Goal: Task Accomplishment & Management: Complete application form

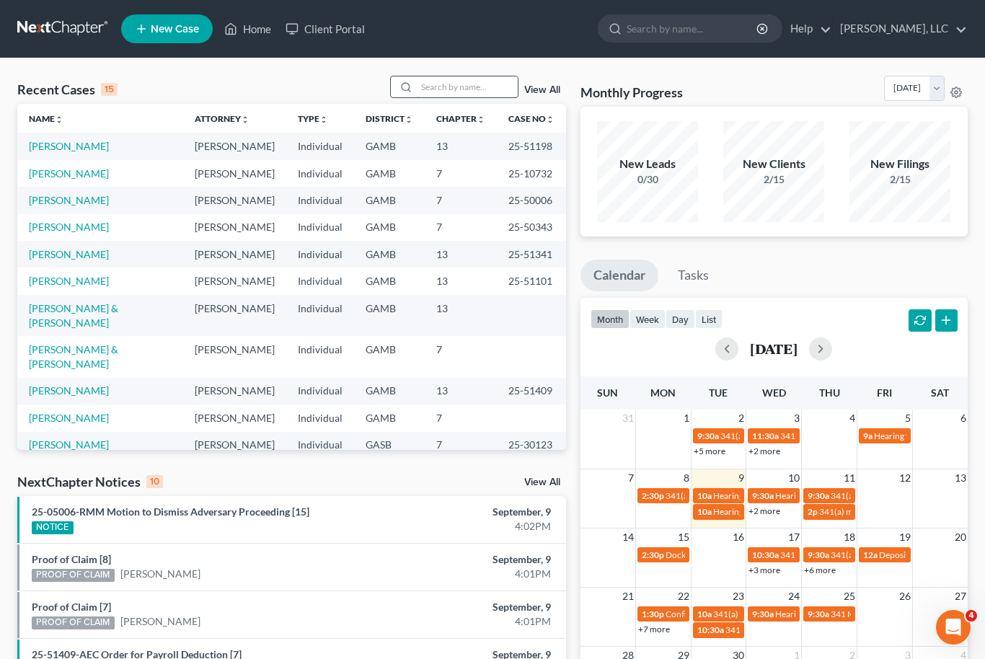
click at [468, 84] on input "search" at bounding box center [467, 86] width 101 height 21
type input "[PERSON_NAME]"
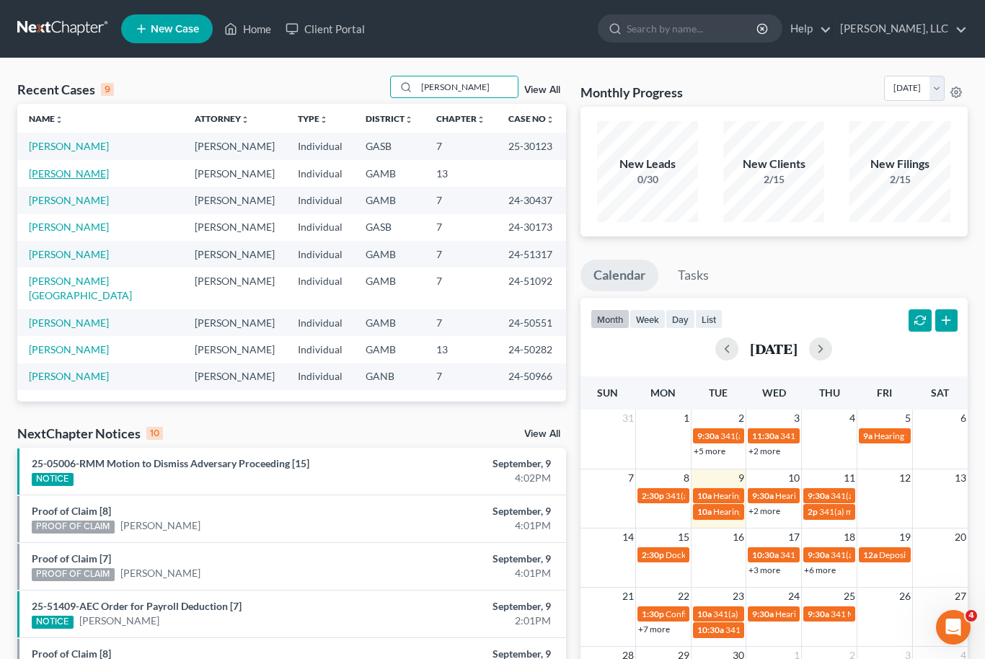
click at [56, 168] on link "[PERSON_NAME]" at bounding box center [69, 173] width 80 height 12
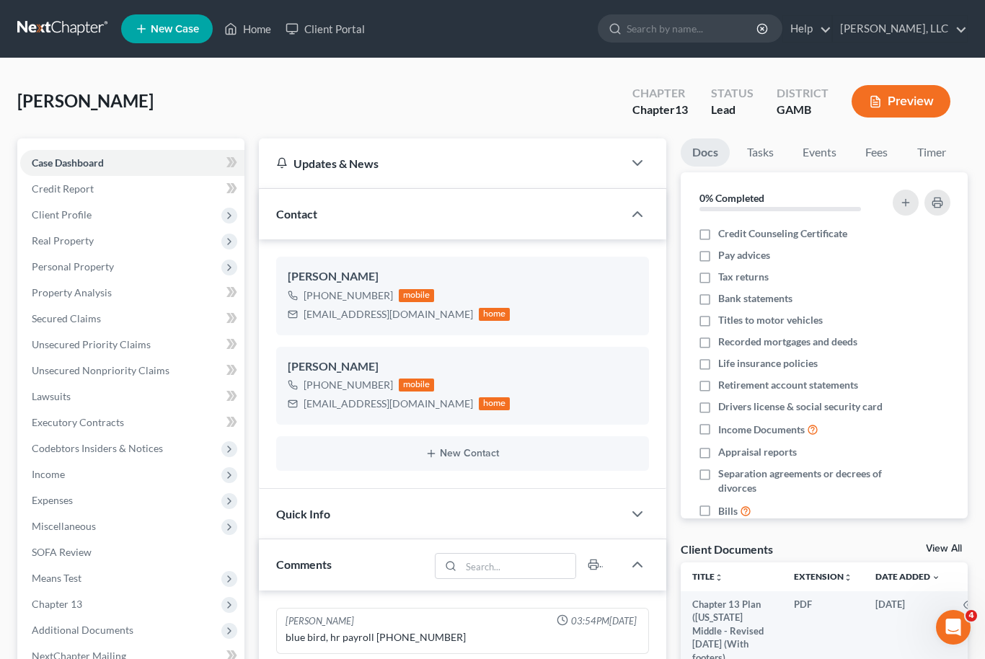
click at [952, 550] on link "View All" at bounding box center [944, 549] width 36 height 10
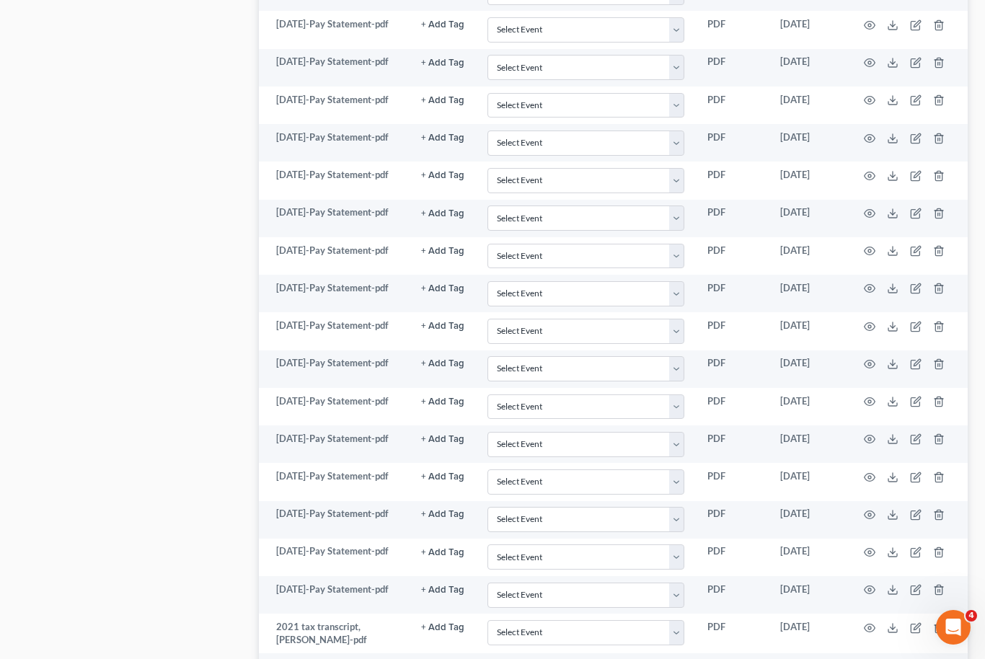
scroll to position [1138, 0]
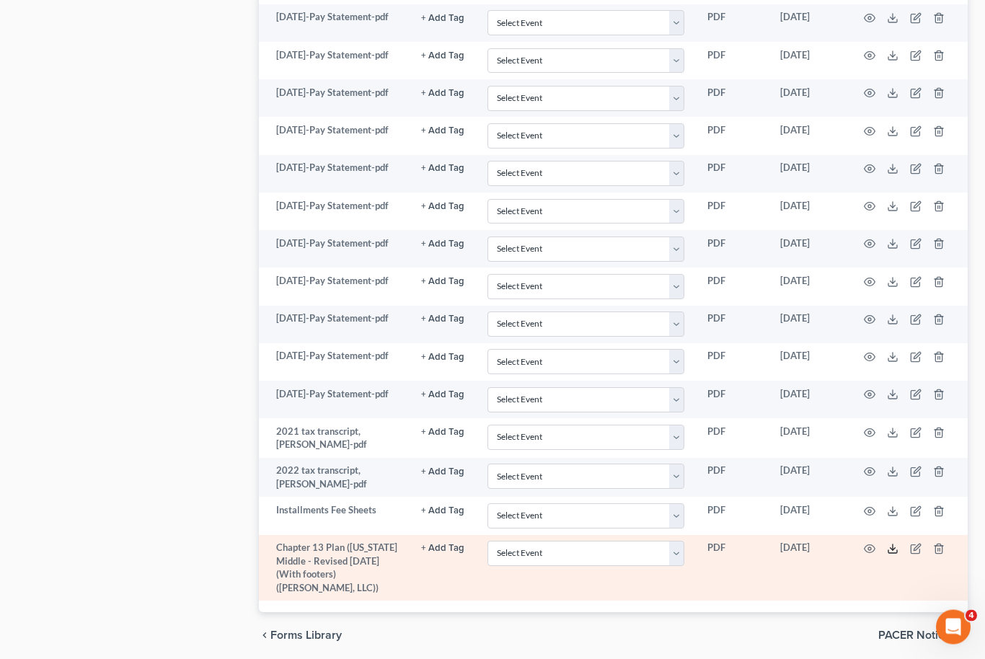
click at [893, 551] on icon at bounding box center [892, 552] width 9 height 3
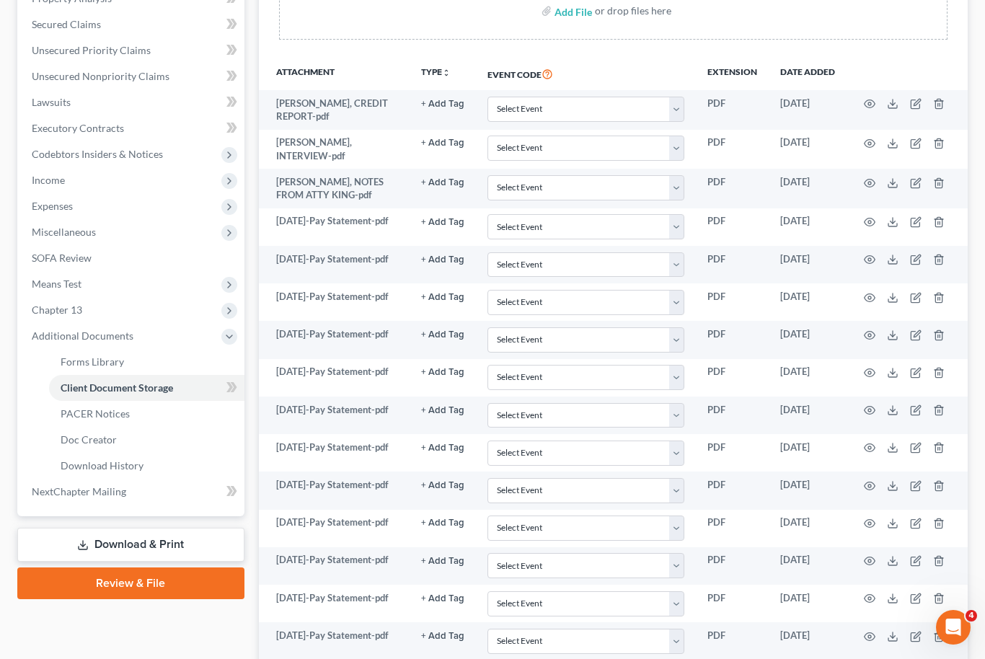
scroll to position [281, 0]
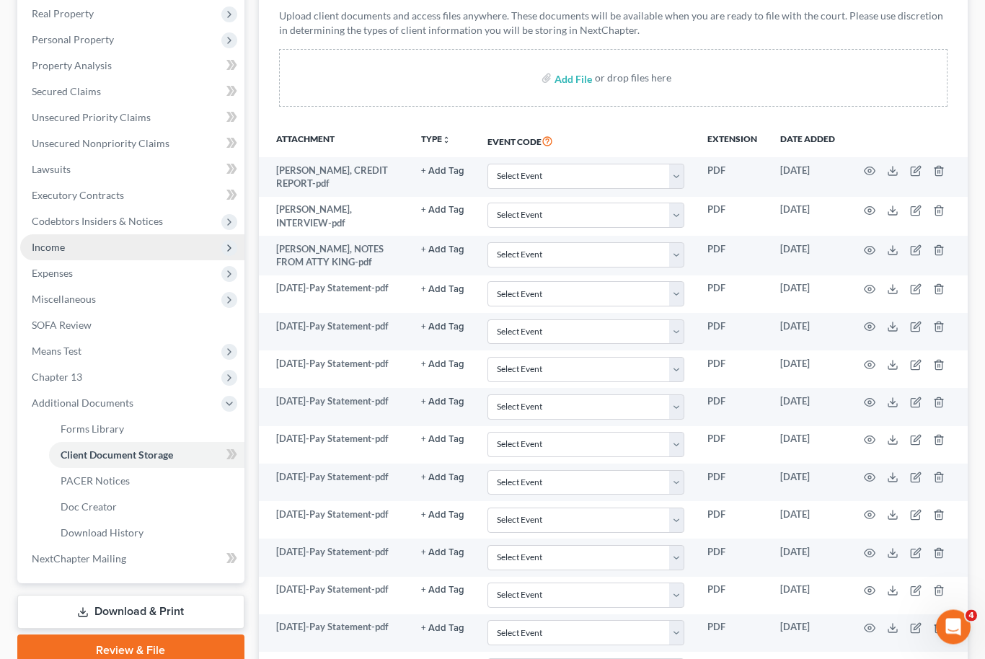
click at [48, 250] on span "Income" at bounding box center [48, 248] width 33 height 12
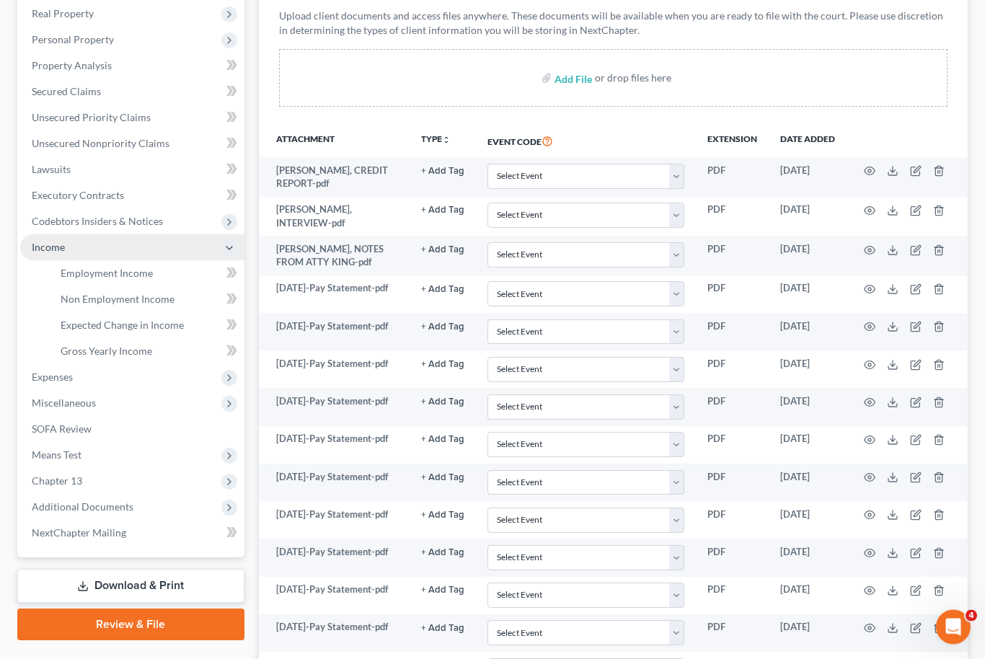
scroll to position [227, 0]
click at [84, 274] on span "Employment Income" at bounding box center [107, 273] width 92 height 12
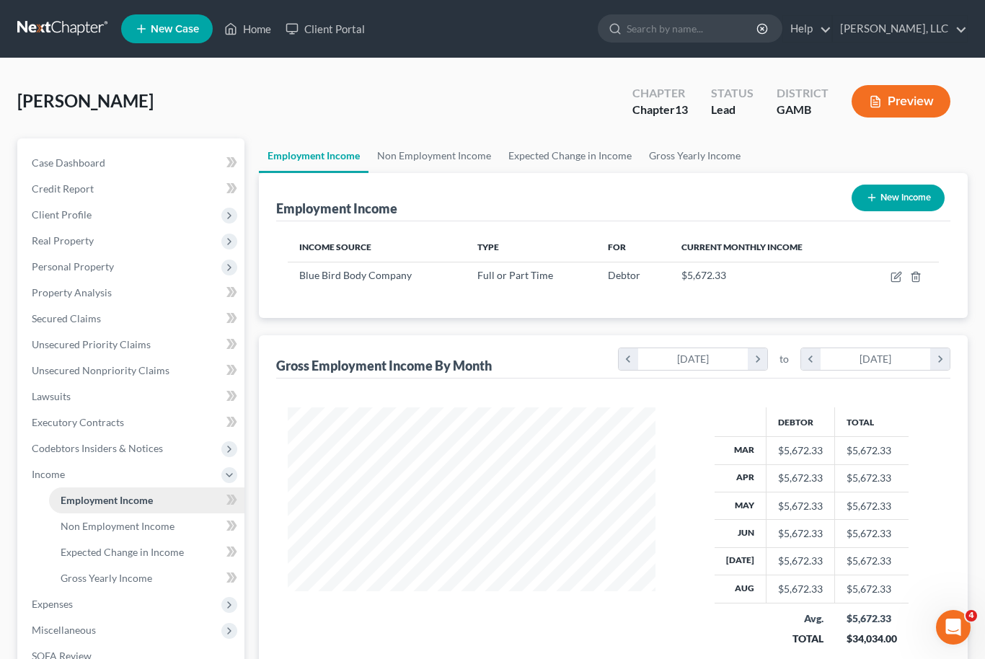
scroll to position [258, 397]
click at [415, 151] on link "Non Employment Income" at bounding box center [433, 155] width 131 height 35
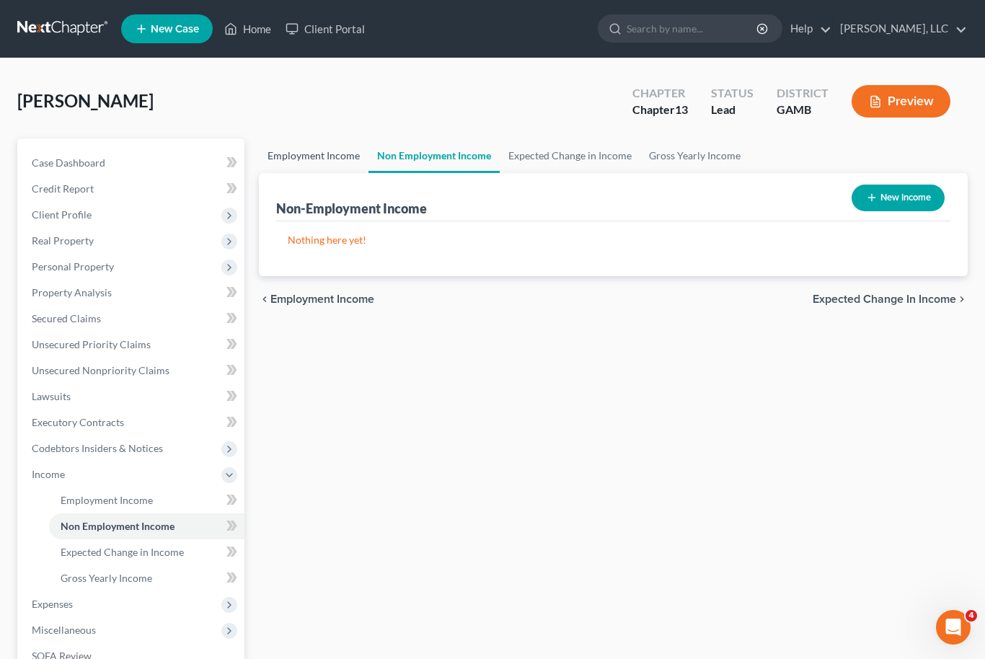
click at [295, 156] on link "Employment Income" at bounding box center [314, 155] width 110 height 35
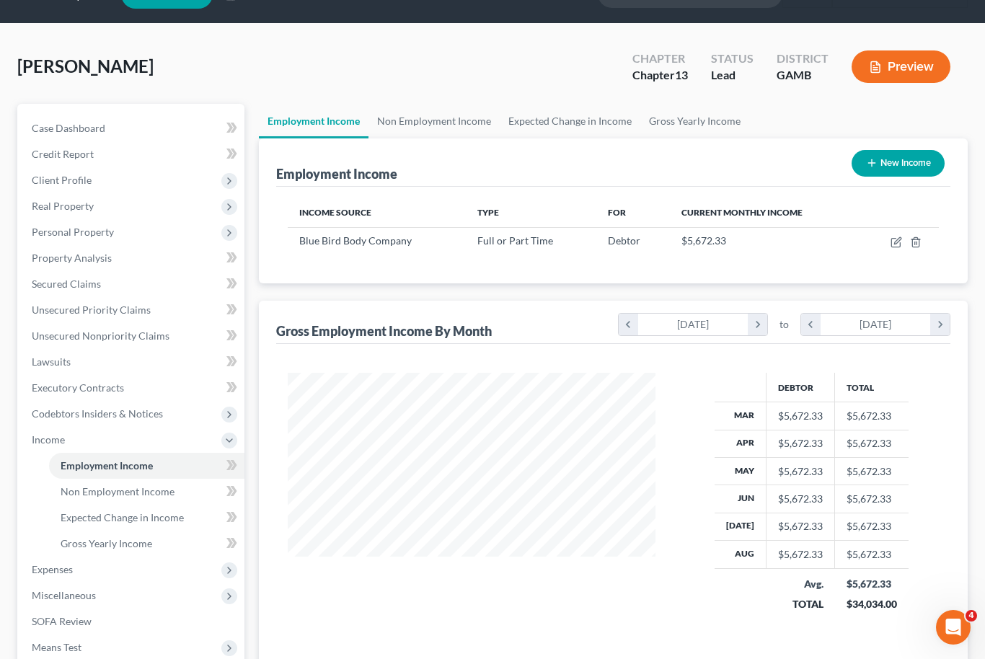
scroll to position [32, 0]
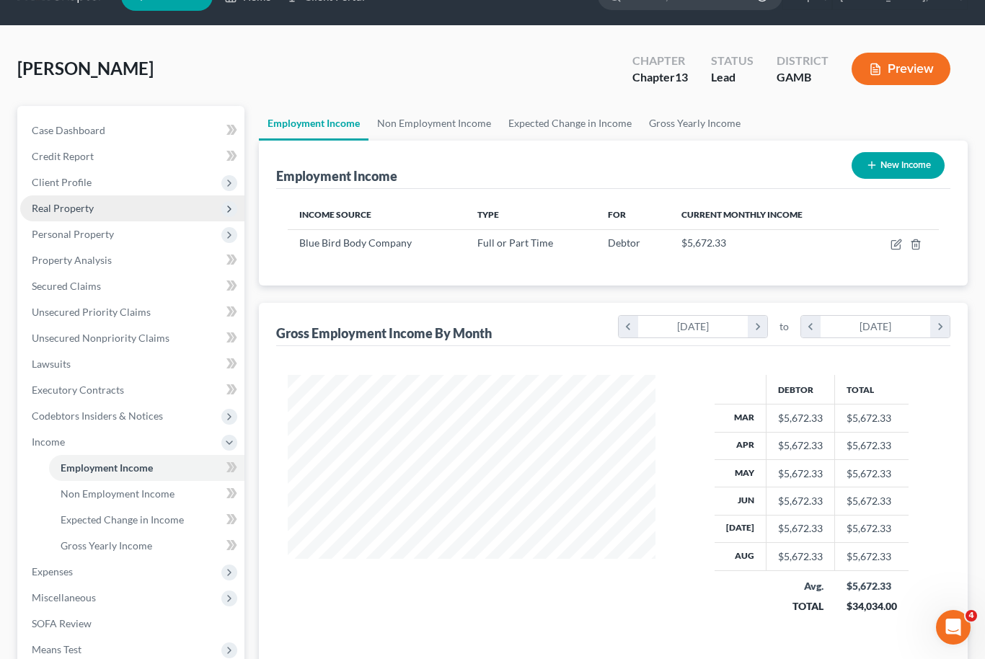
click at [55, 203] on span "Real Property" at bounding box center [63, 208] width 62 height 12
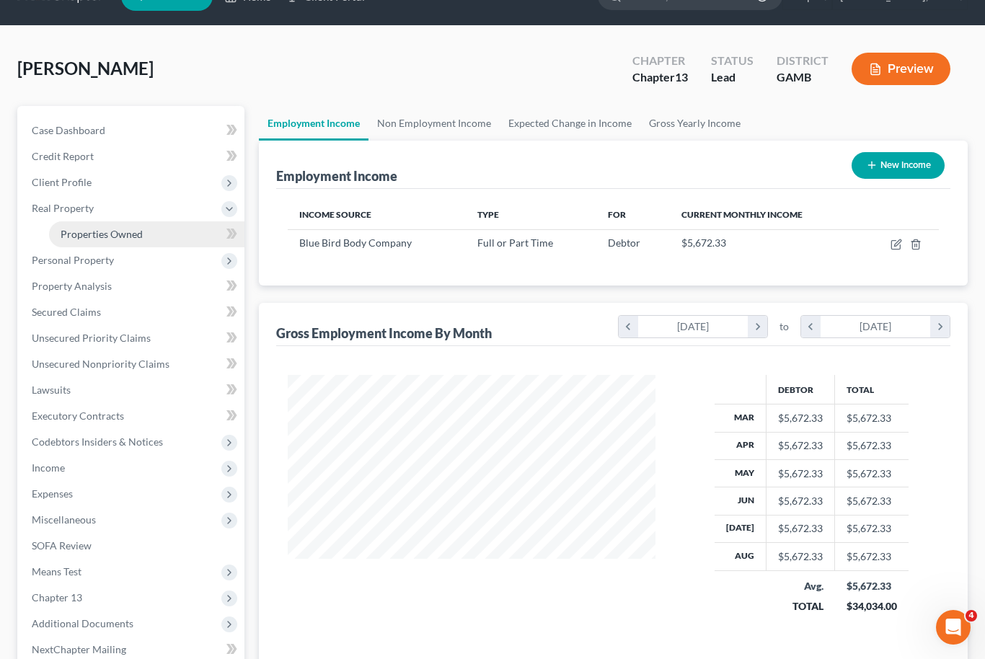
click at [84, 244] on link "Properties Owned" at bounding box center [146, 234] width 195 height 26
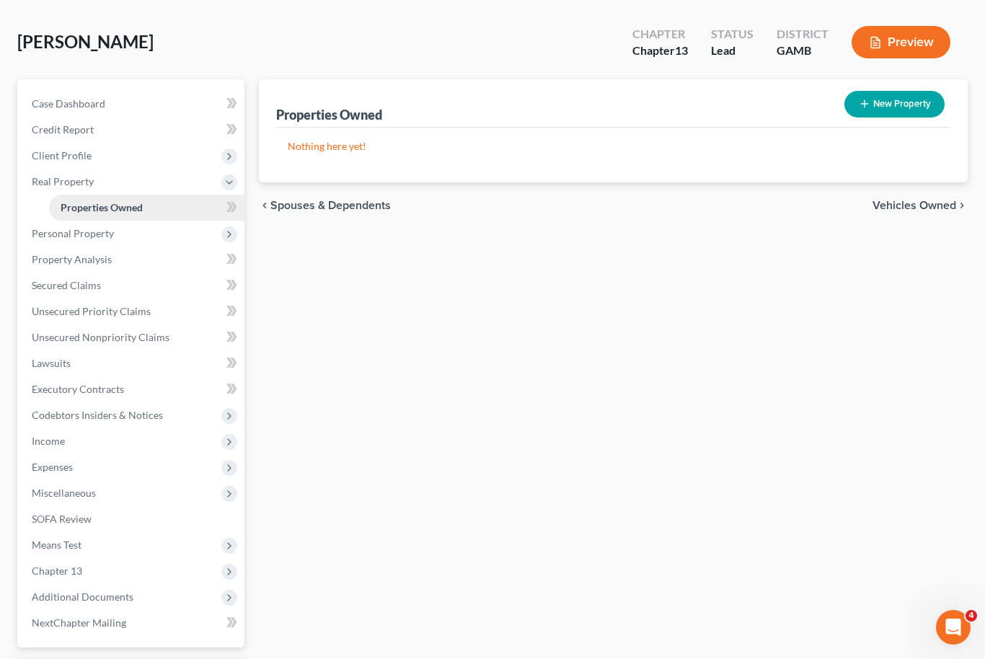
scroll to position [137, 0]
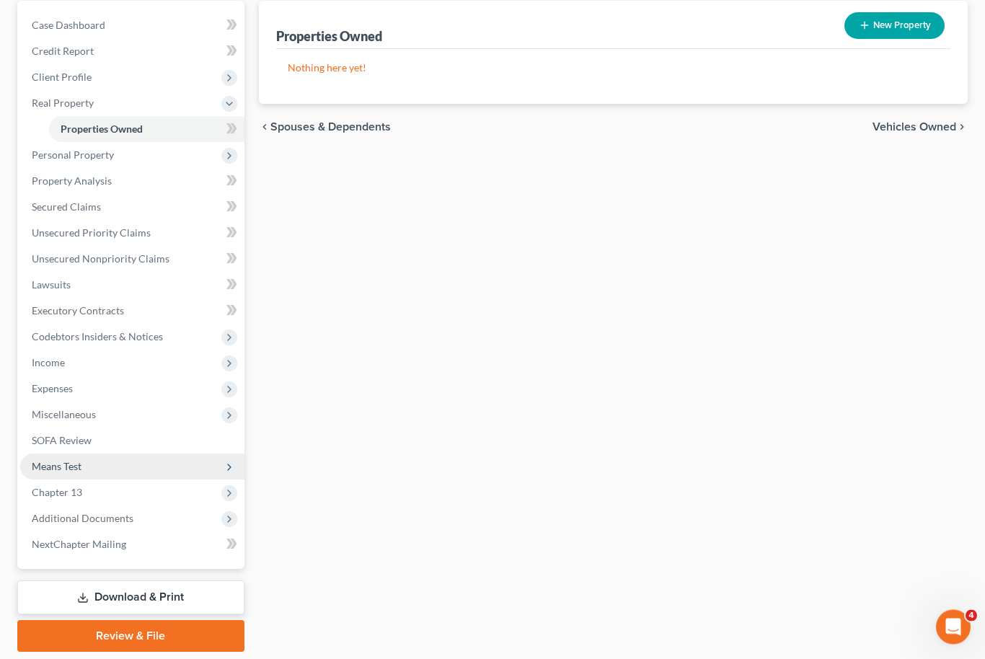
click at [55, 466] on span "Means Test" at bounding box center [57, 467] width 50 height 12
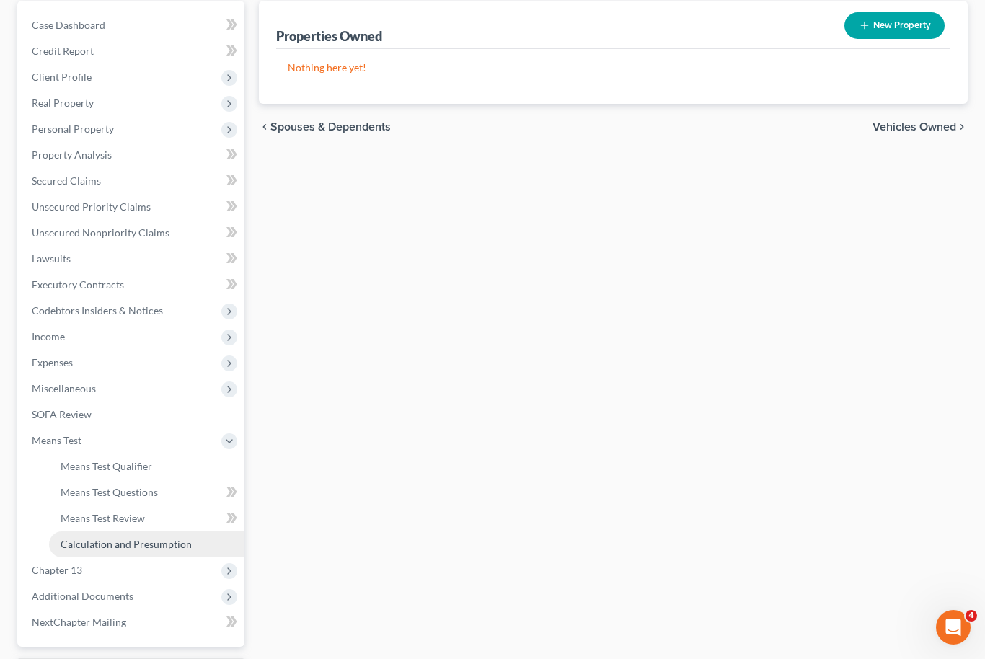
click at [94, 539] on span "Calculation and Presumption" at bounding box center [126, 544] width 131 height 12
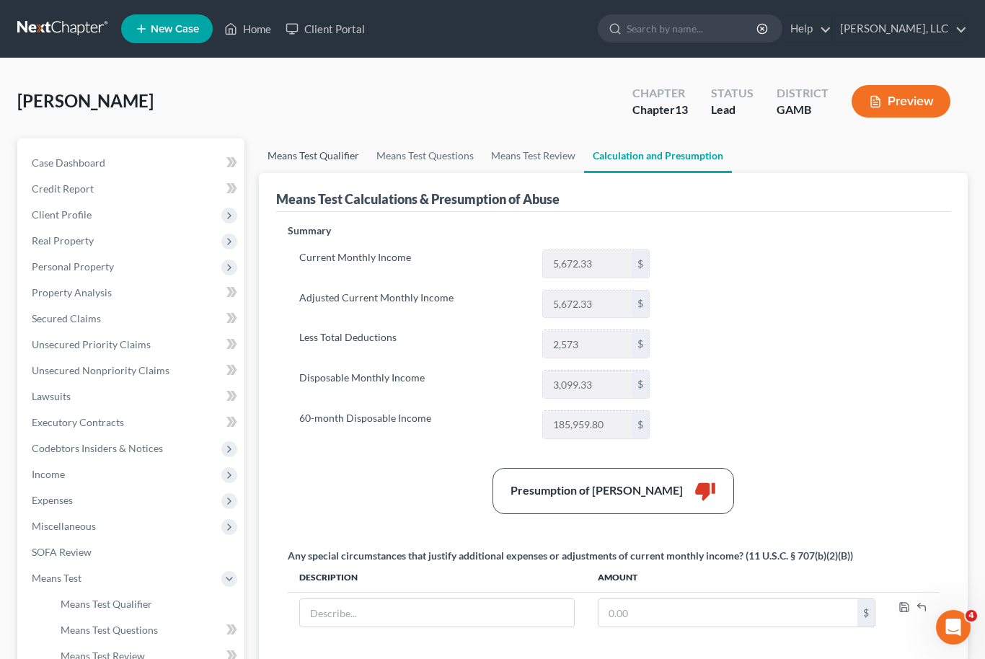
click at [337, 156] on link "Means Test Qualifier" at bounding box center [313, 155] width 109 height 35
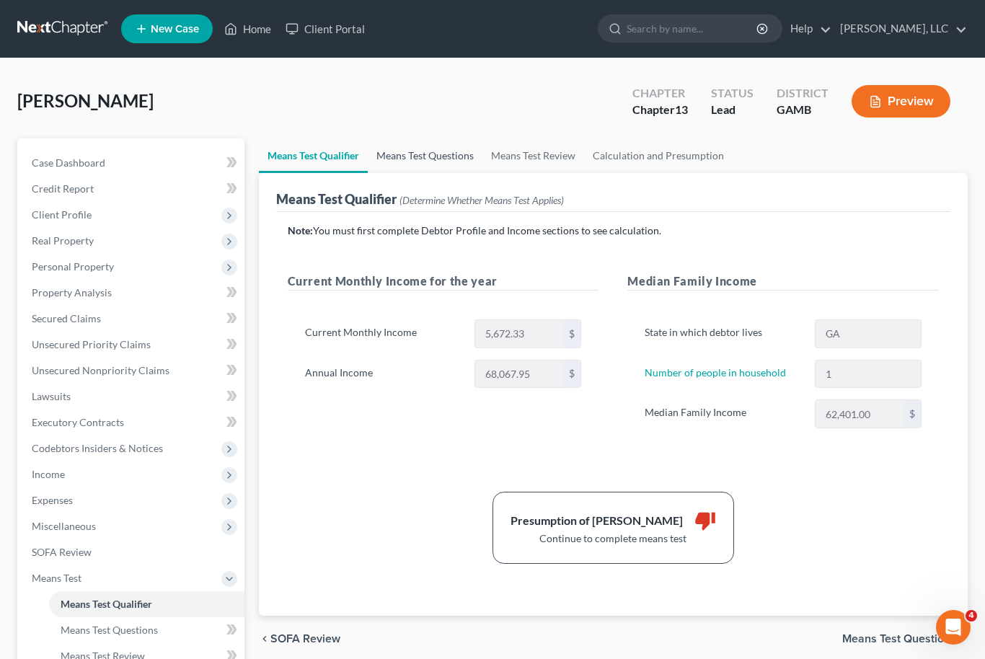
click at [423, 144] on link "Means Test Questions" at bounding box center [425, 155] width 115 height 35
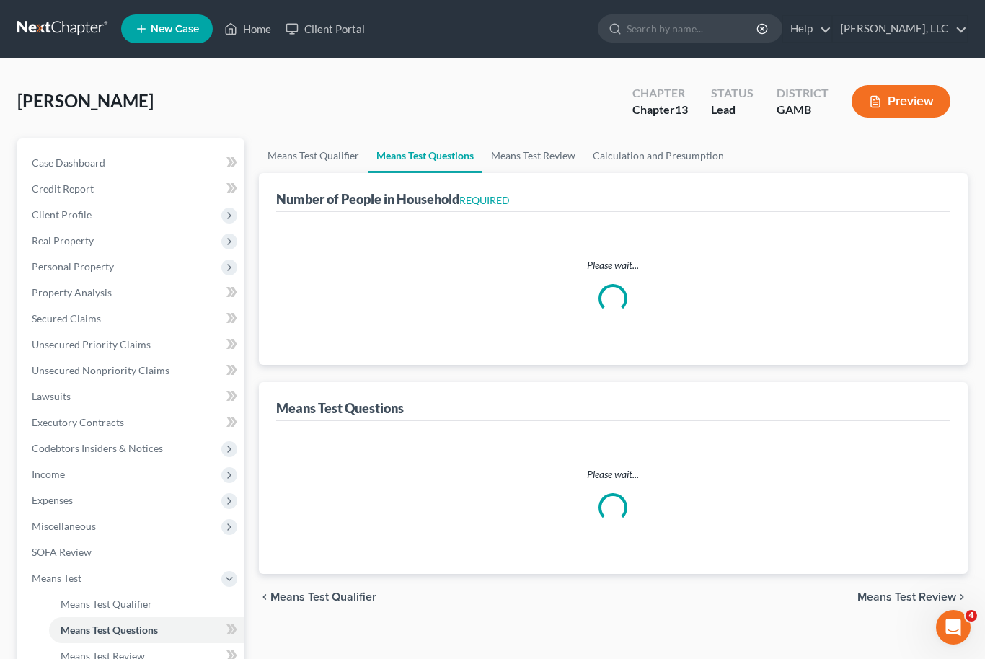
select select "1"
select select "60"
select select "1"
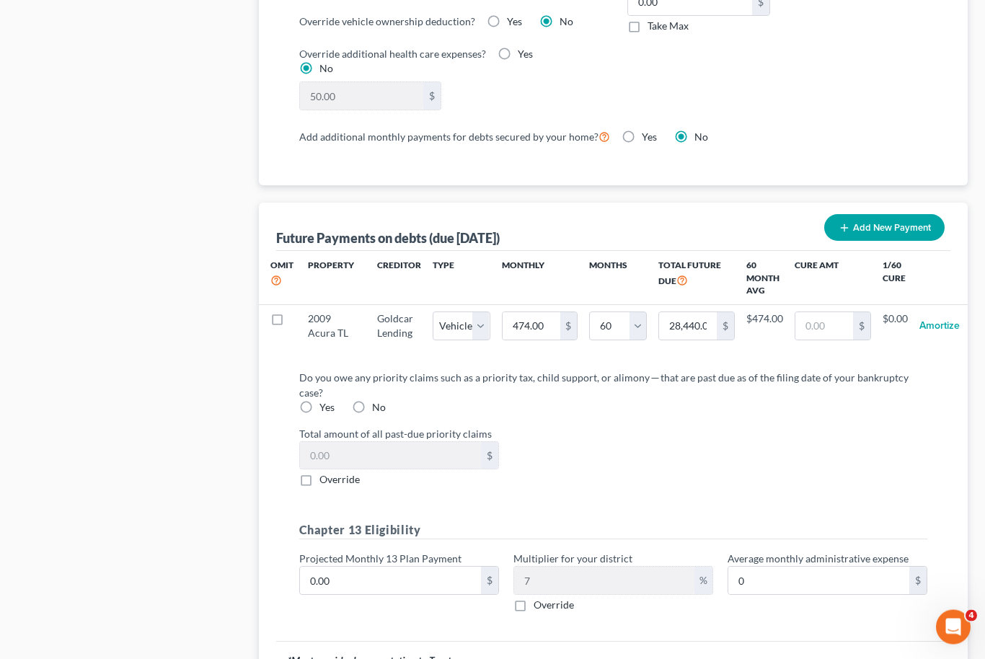
scroll to position [1379, 0]
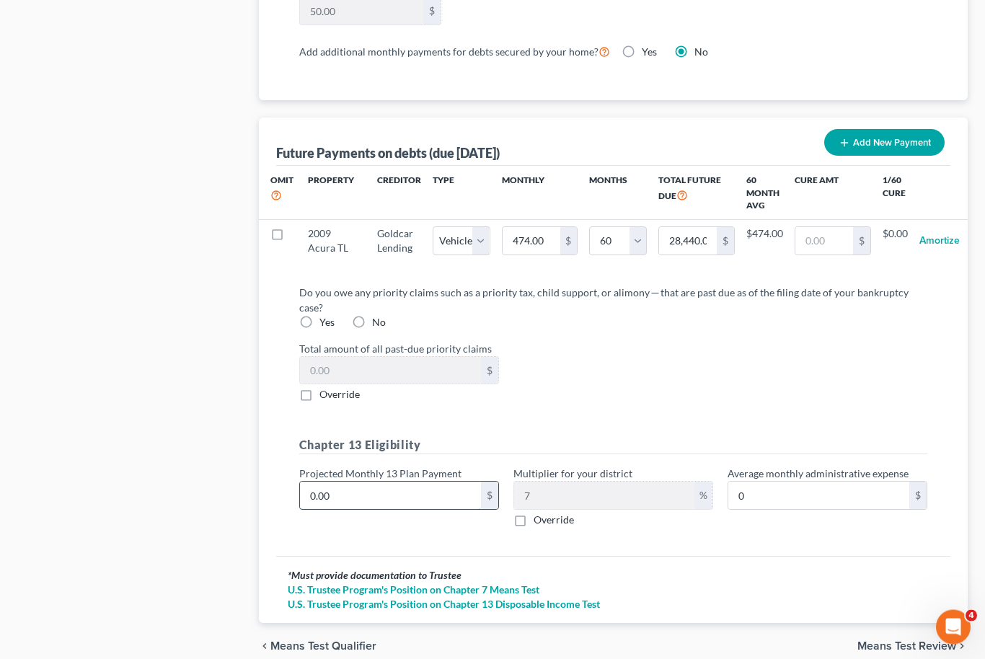
click at [347, 482] on input "0.00" at bounding box center [390, 495] width 181 height 27
type input "6"
type input "0.42"
type input "60"
type input "4.20"
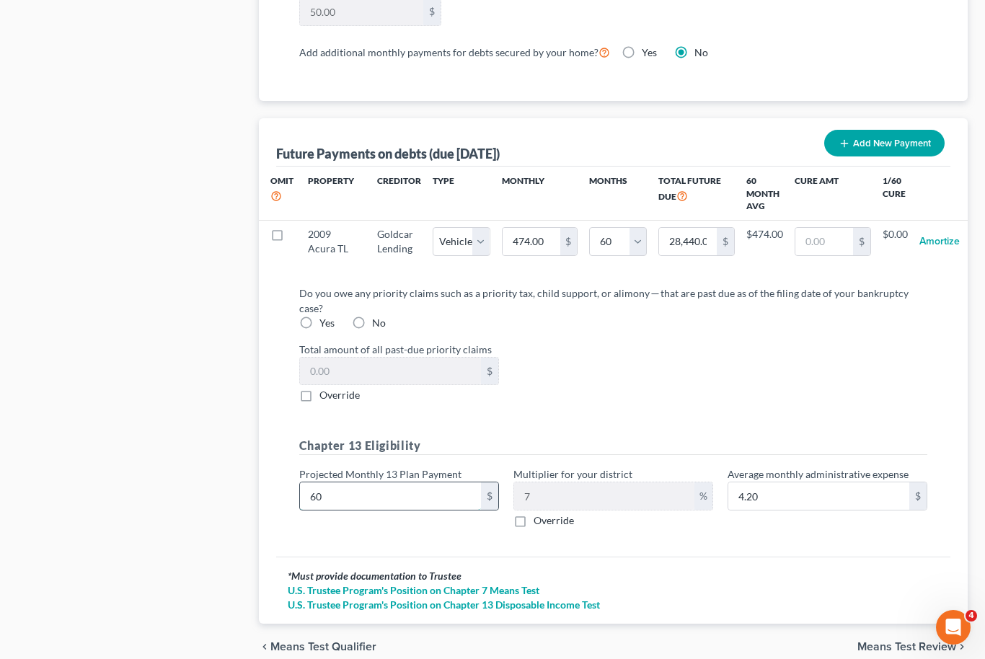
type input "600"
type input "42.00"
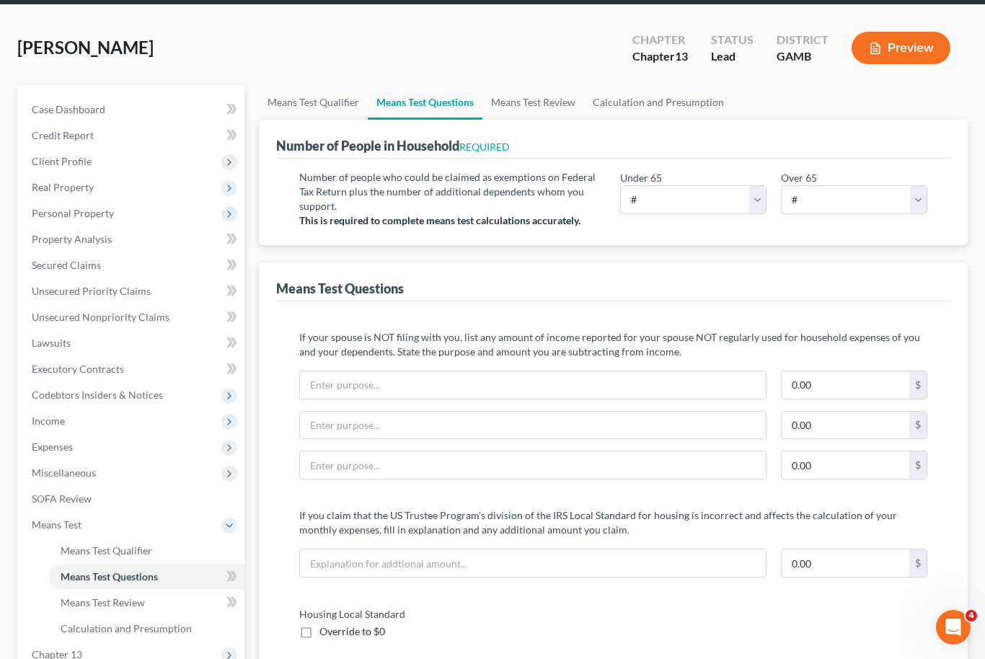
scroll to position [0, 0]
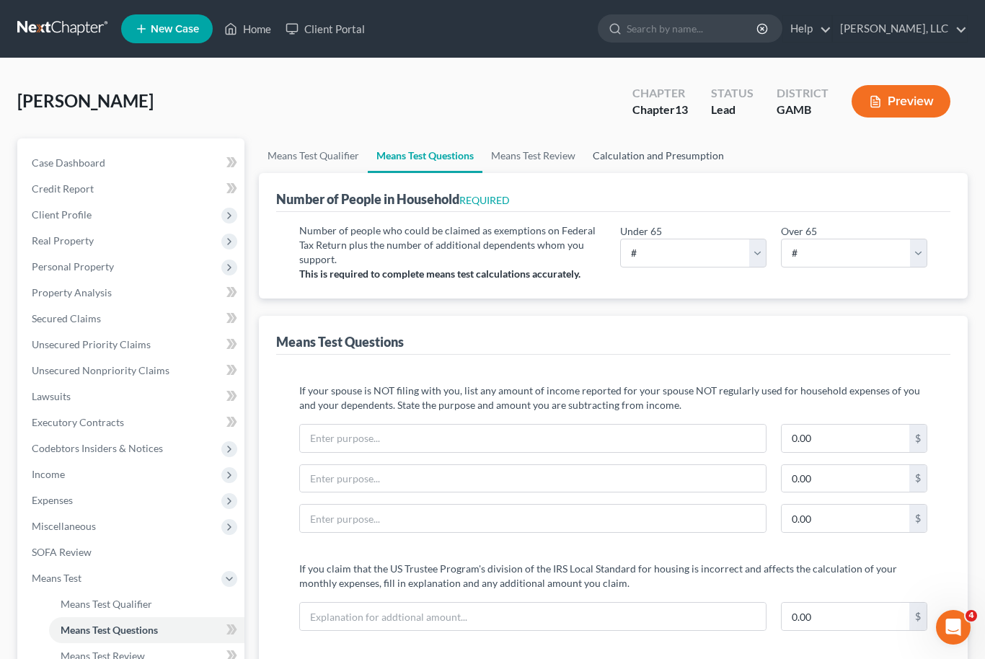
click at [660, 142] on link "Calculation and Presumption" at bounding box center [658, 155] width 149 height 35
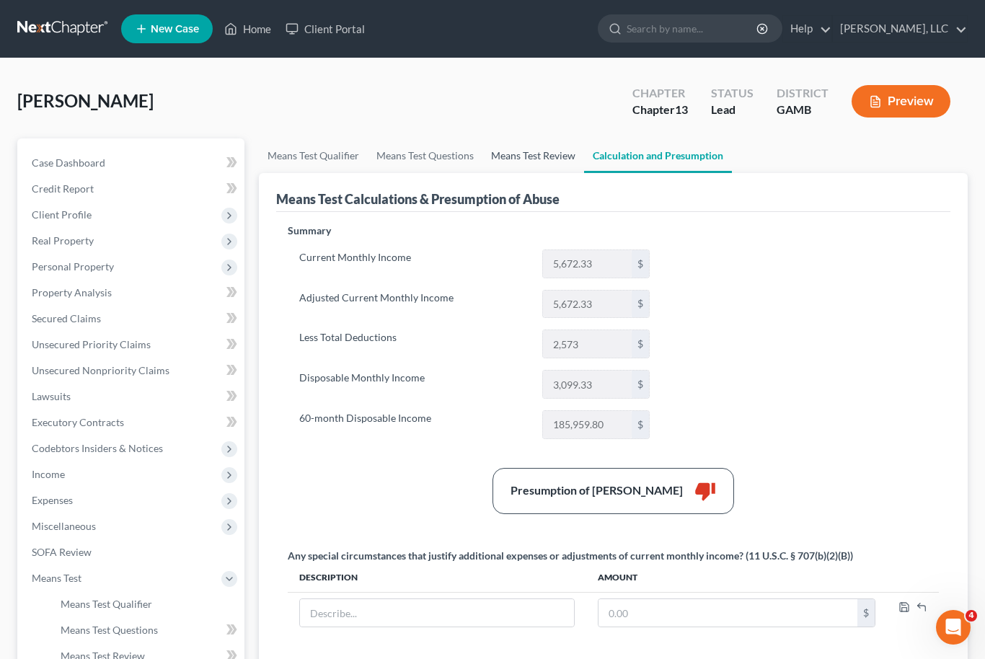
click at [517, 169] on link "Means Test Review" at bounding box center [533, 155] width 102 height 35
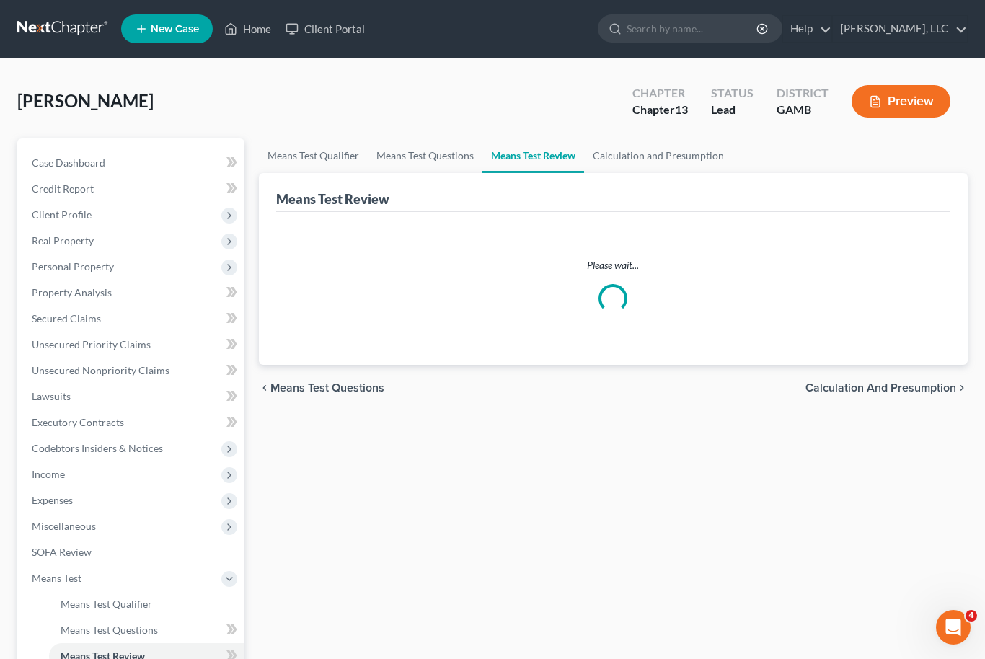
click at [522, 175] on div "Means Test Review" at bounding box center [613, 192] width 675 height 39
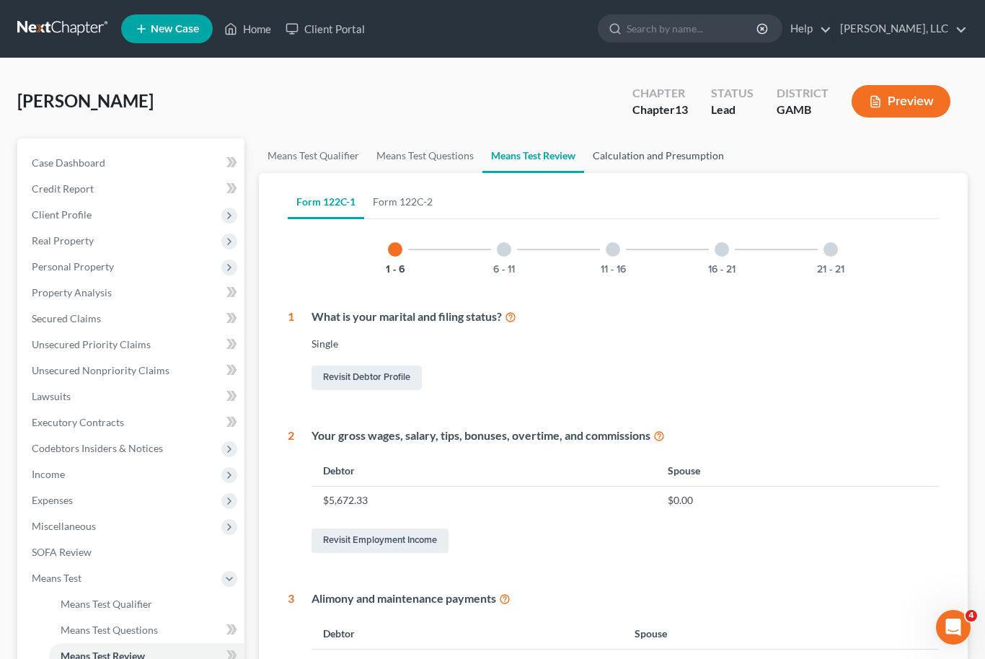
click at [666, 144] on link "Calculation and Presumption" at bounding box center [658, 155] width 149 height 35
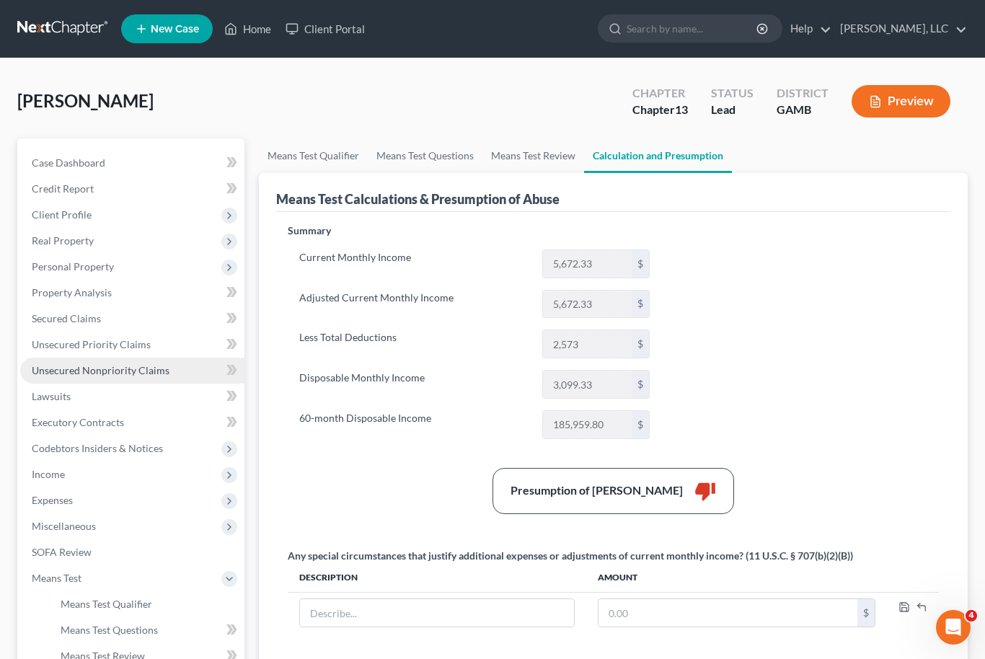
click at [122, 371] on span "Unsecured Nonpriority Claims" at bounding box center [101, 370] width 138 height 12
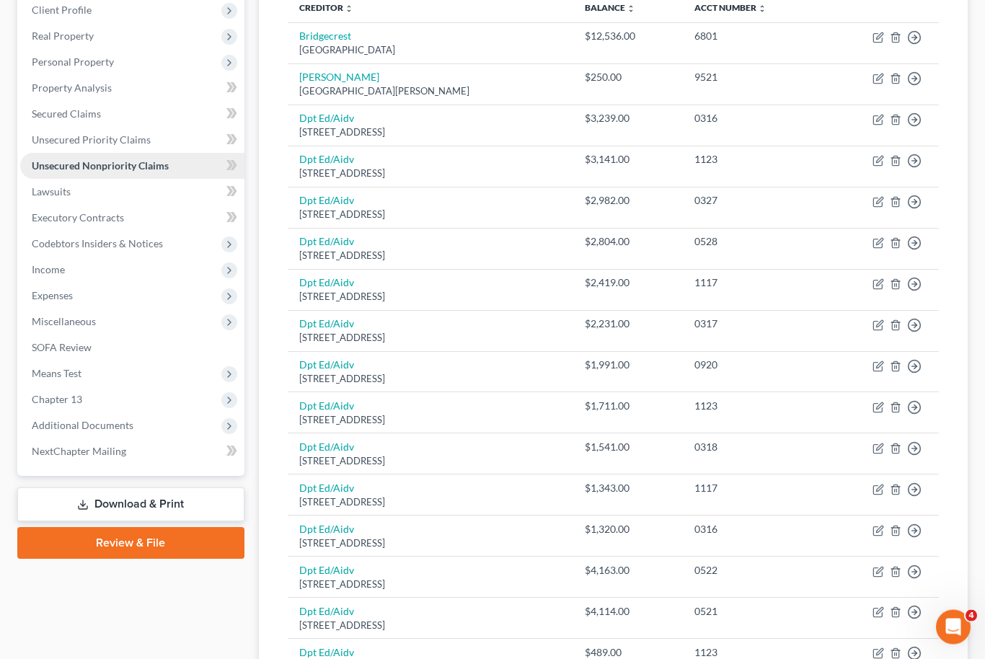
scroll to position [205, 0]
click at [105, 290] on span "Expenses" at bounding box center [132, 296] width 224 height 26
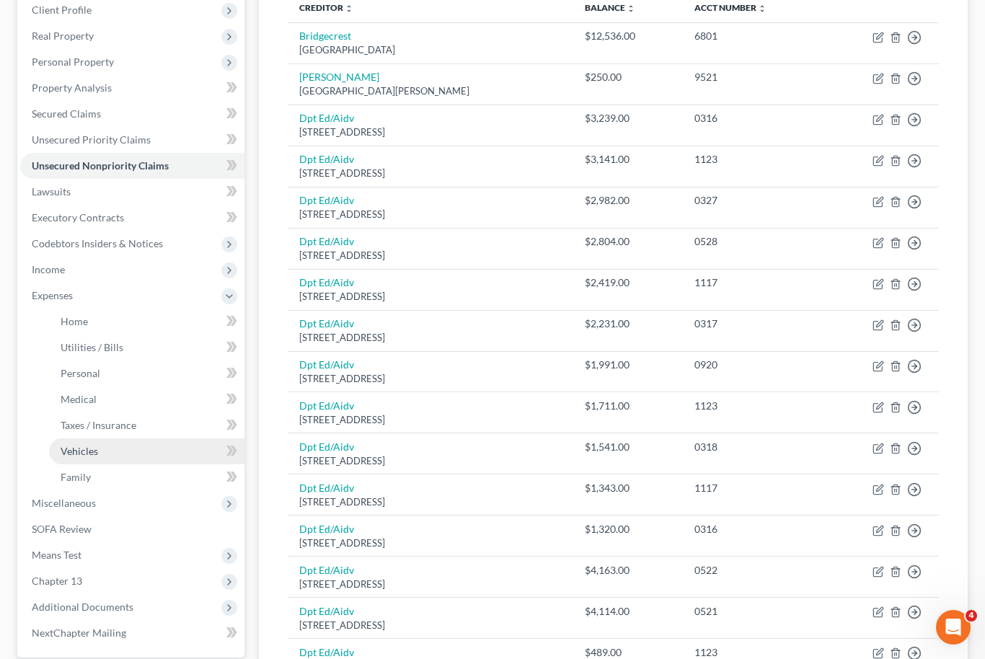
click at [105, 448] on link "Vehicles" at bounding box center [146, 451] width 195 height 26
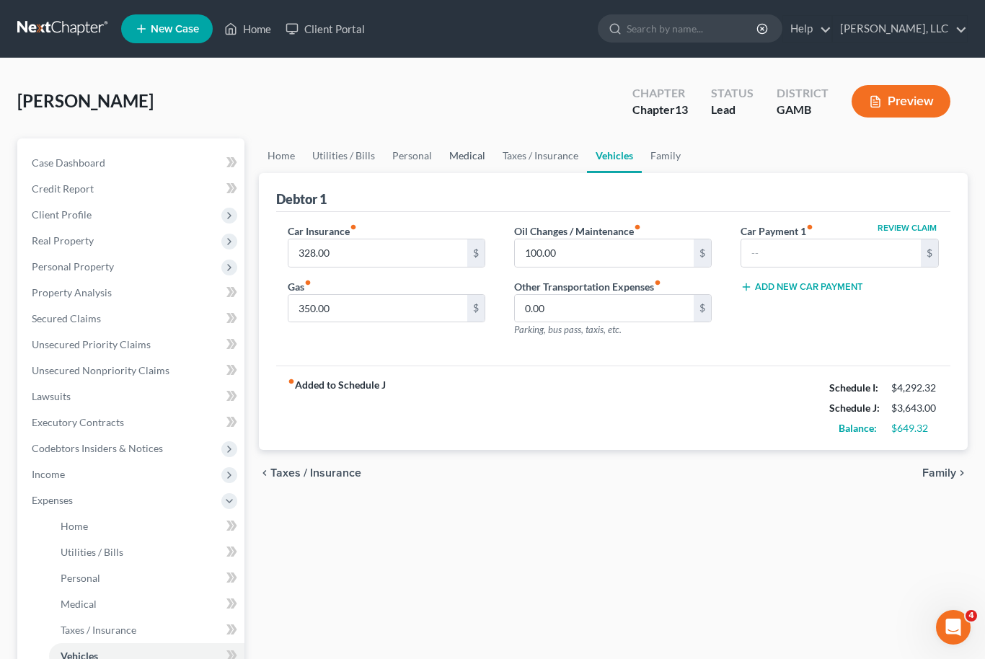
click at [464, 145] on link "Medical" at bounding box center [467, 155] width 53 height 35
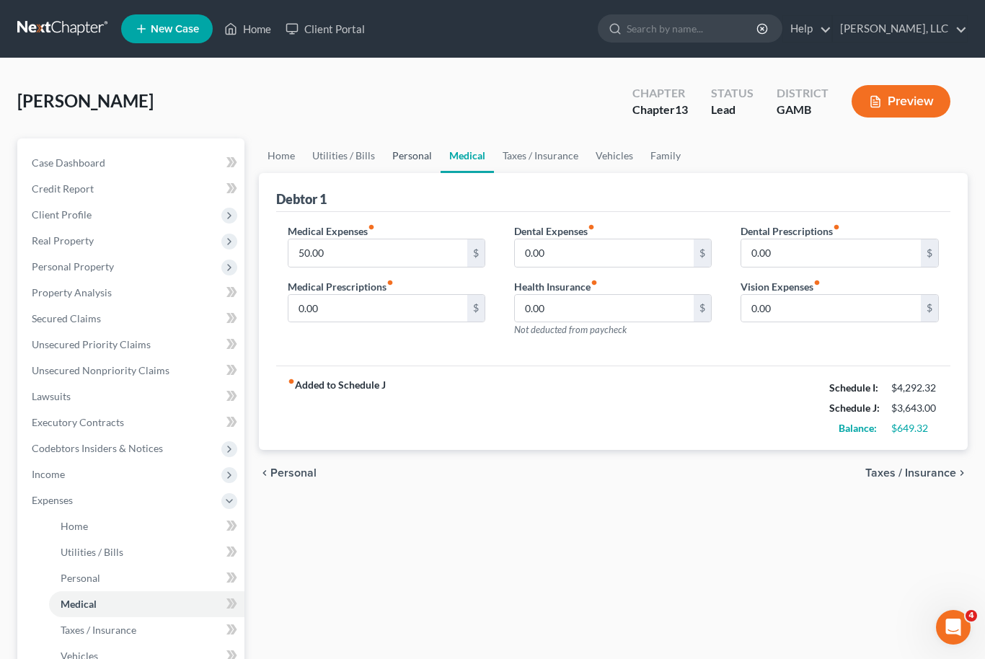
click at [405, 147] on link "Personal" at bounding box center [412, 155] width 57 height 35
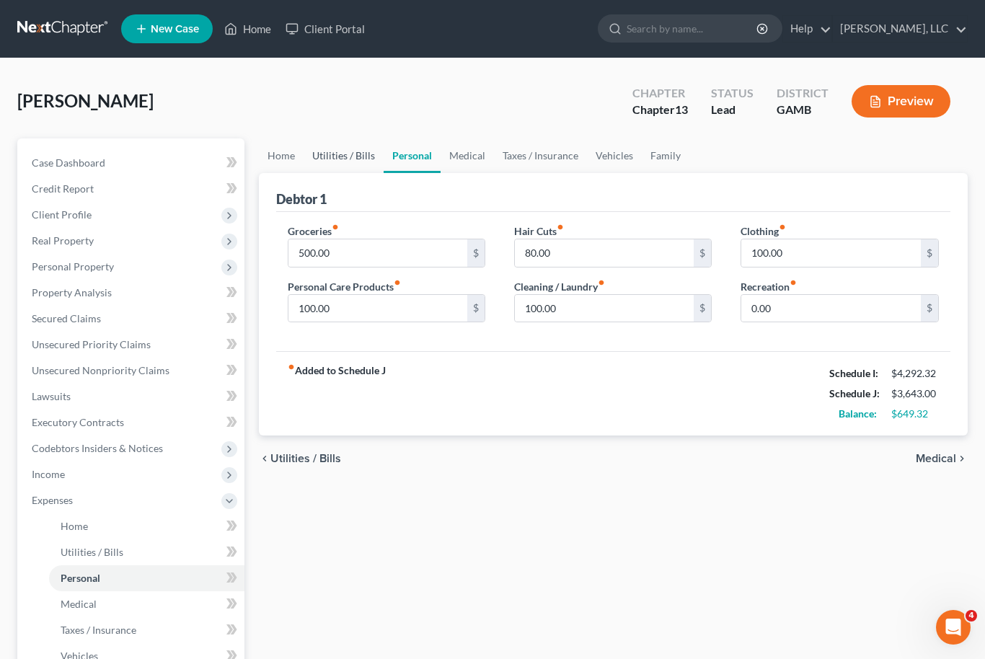
click at [340, 159] on link "Utilities / Bills" at bounding box center [344, 155] width 80 height 35
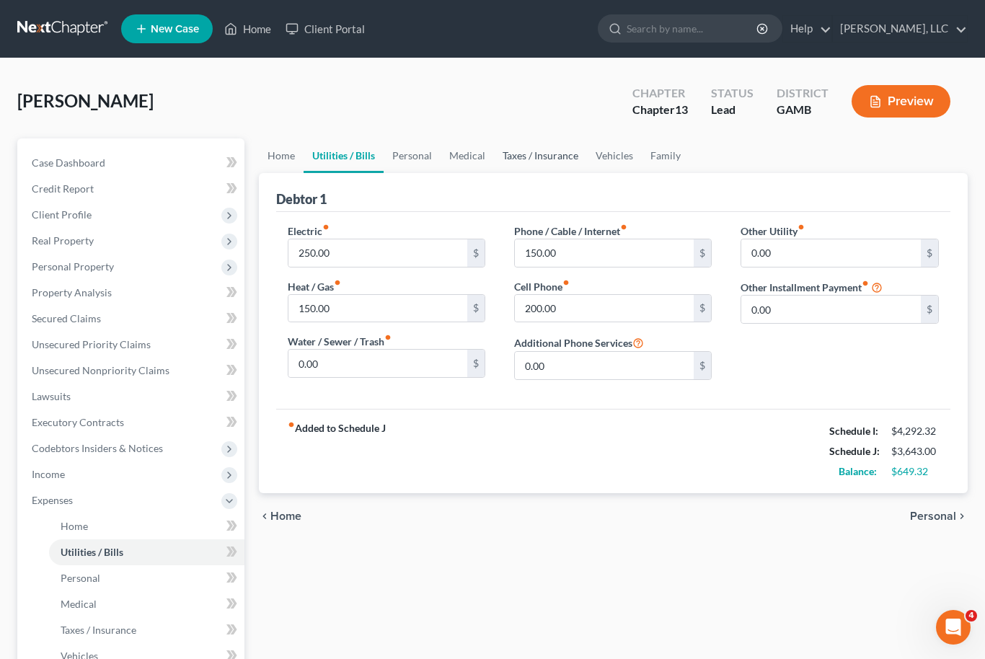
click at [537, 151] on link "Taxes / Insurance" at bounding box center [540, 155] width 93 height 35
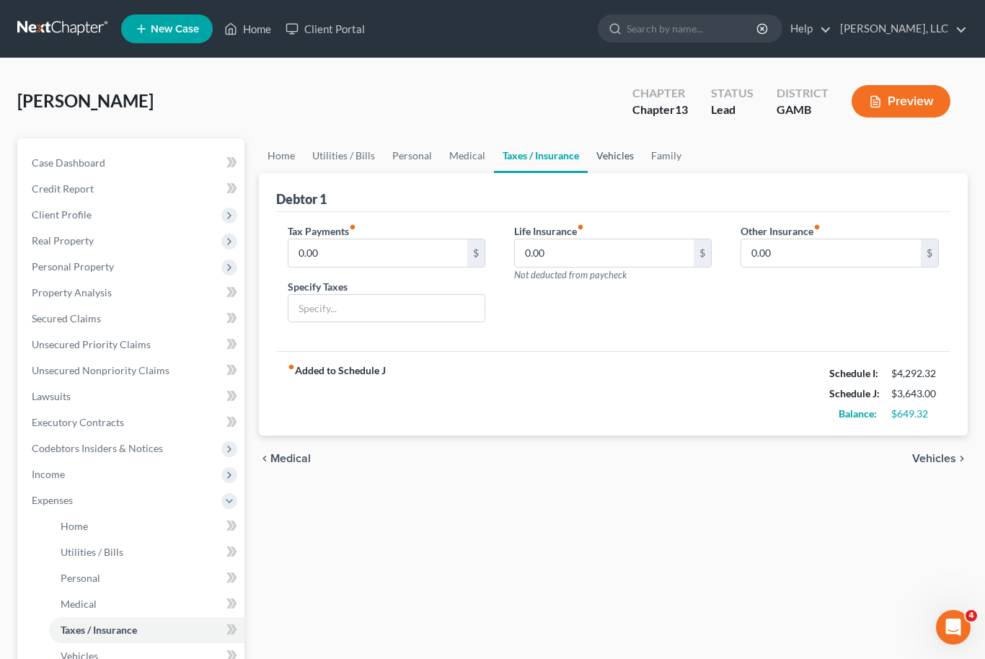
click at [620, 162] on link "Vehicles" at bounding box center [615, 155] width 55 height 35
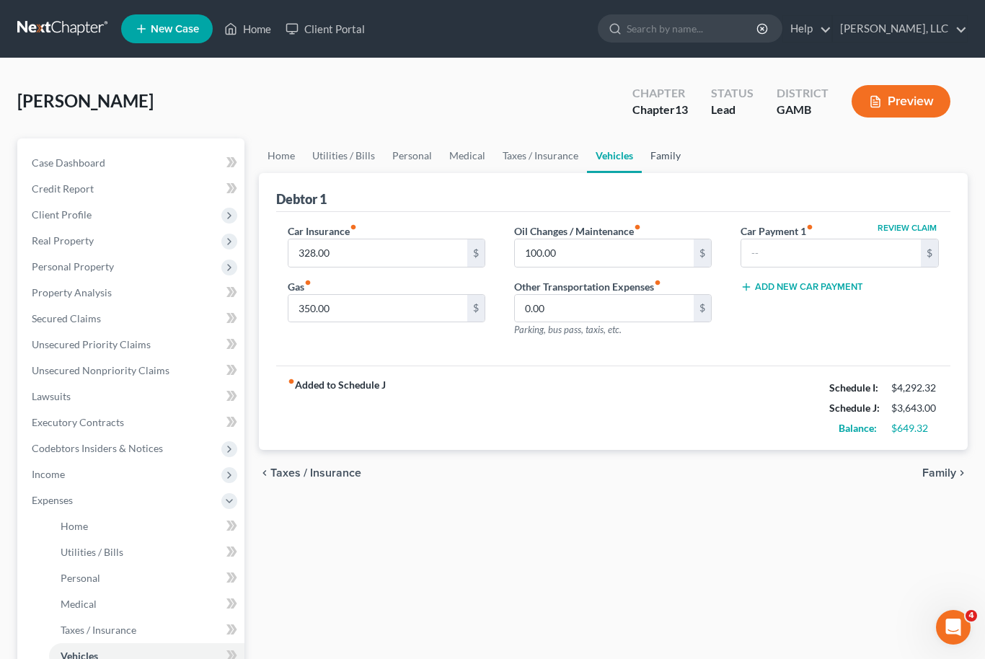
click at [657, 154] on link "Family" at bounding box center [666, 155] width 48 height 35
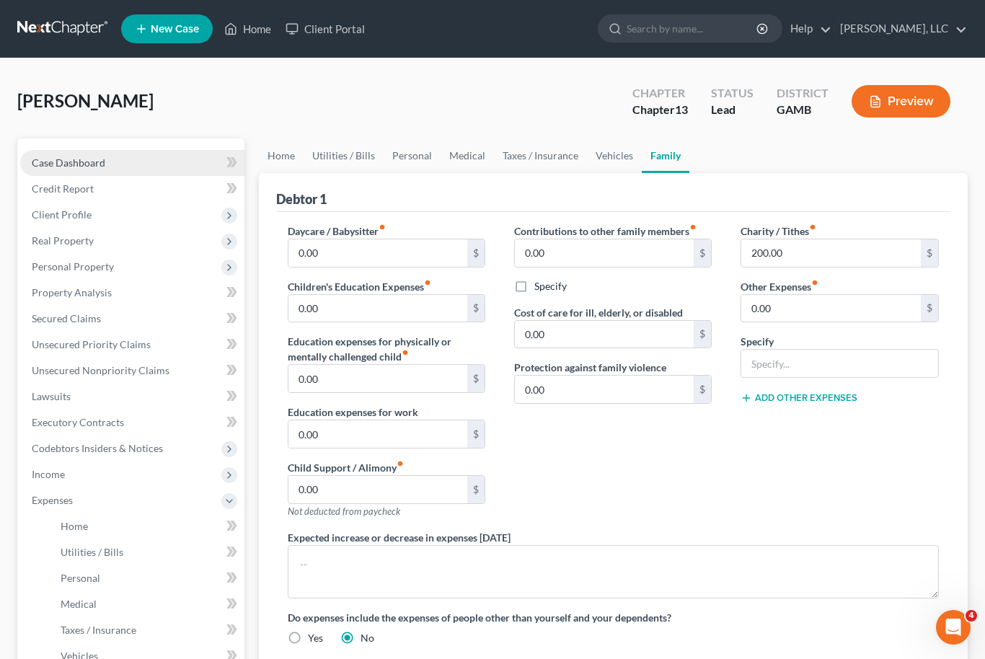
click at [79, 159] on span "Case Dashboard" at bounding box center [69, 162] width 74 height 12
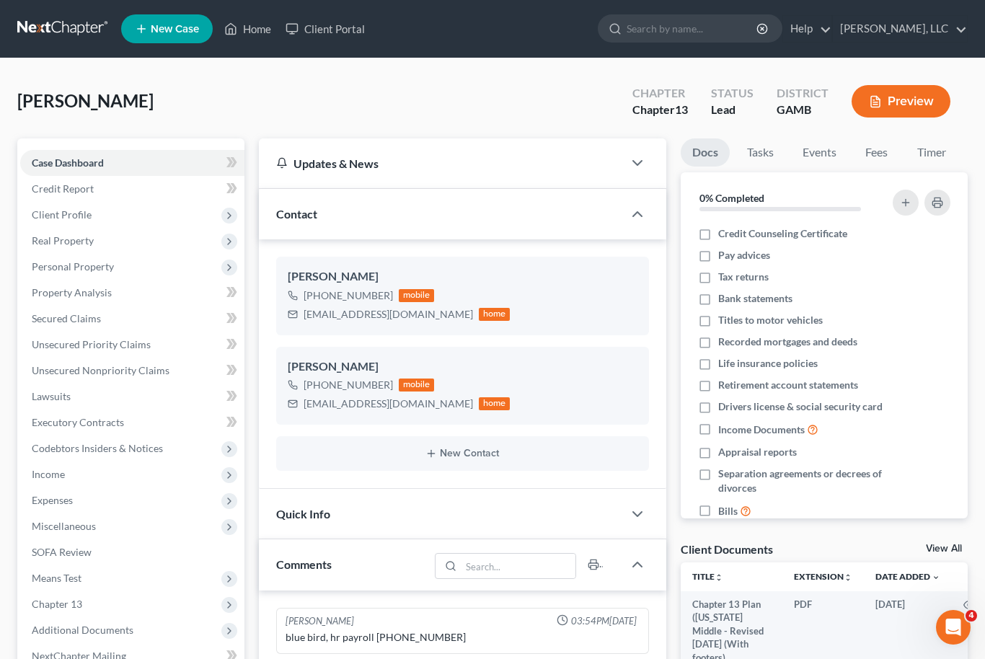
click at [942, 550] on link "View All" at bounding box center [944, 549] width 36 height 10
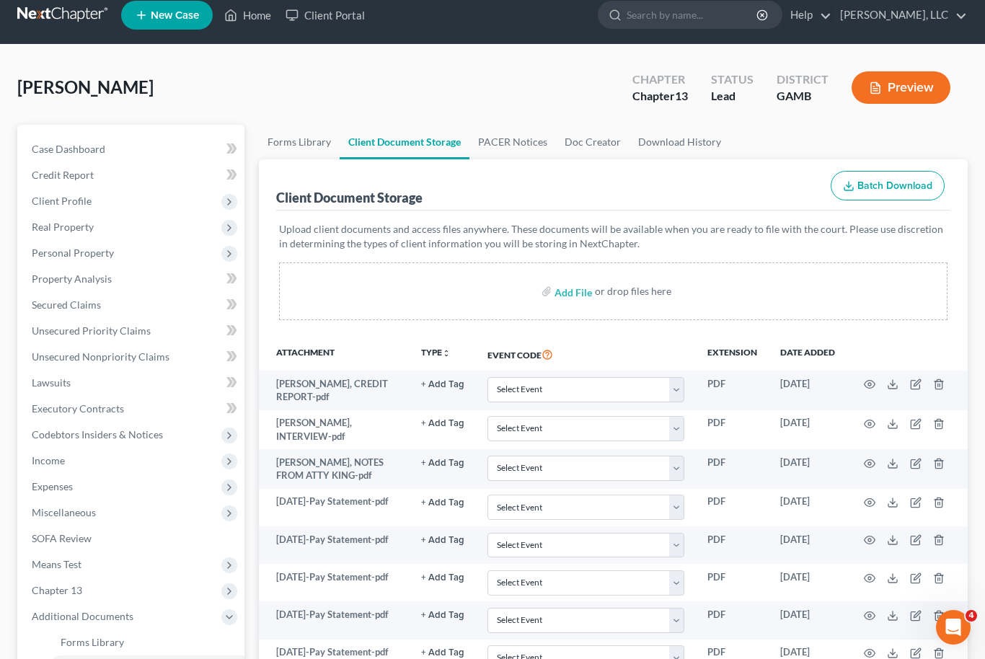
scroll to position [52, 0]
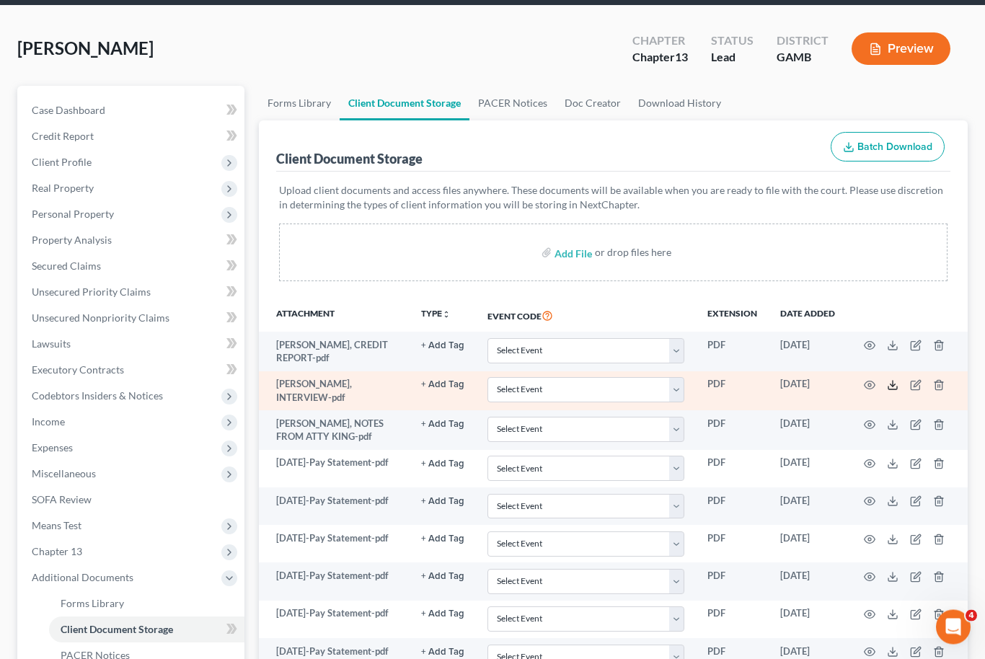
click at [891, 388] on icon at bounding box center [893, 386] width 12 height 12
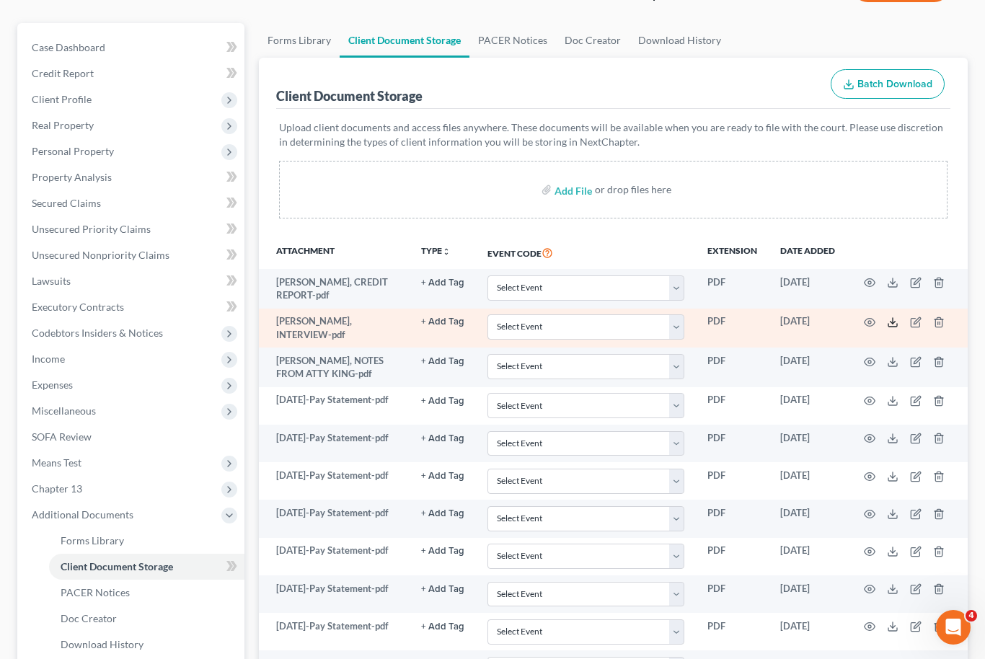
scroll to position [115, 0]
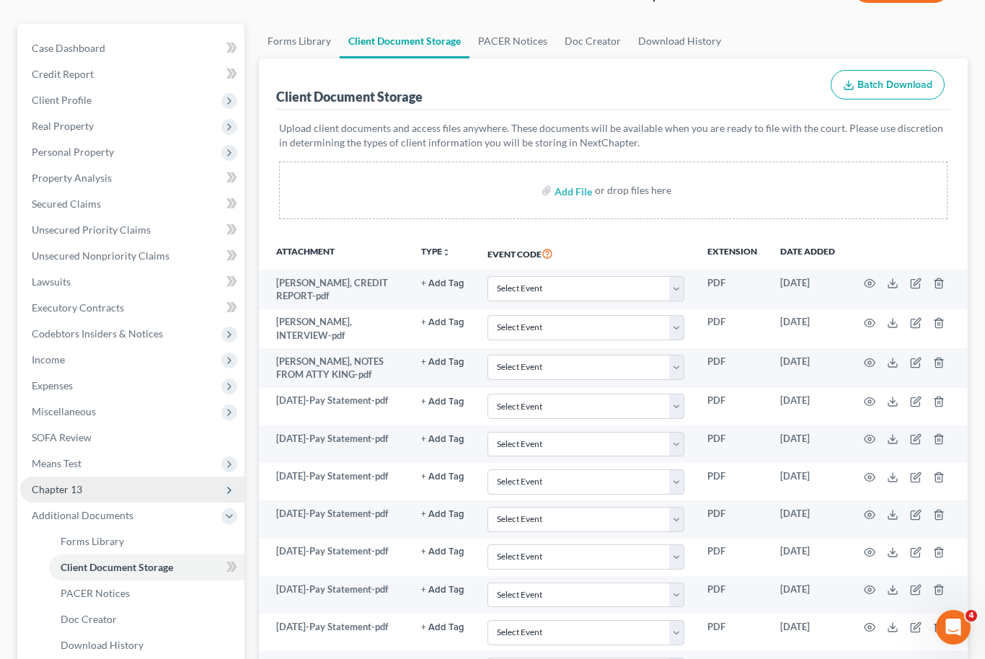
click at [87, 499] on span "Chapter 13" at bounding box center [132, 490] width 224 height 26
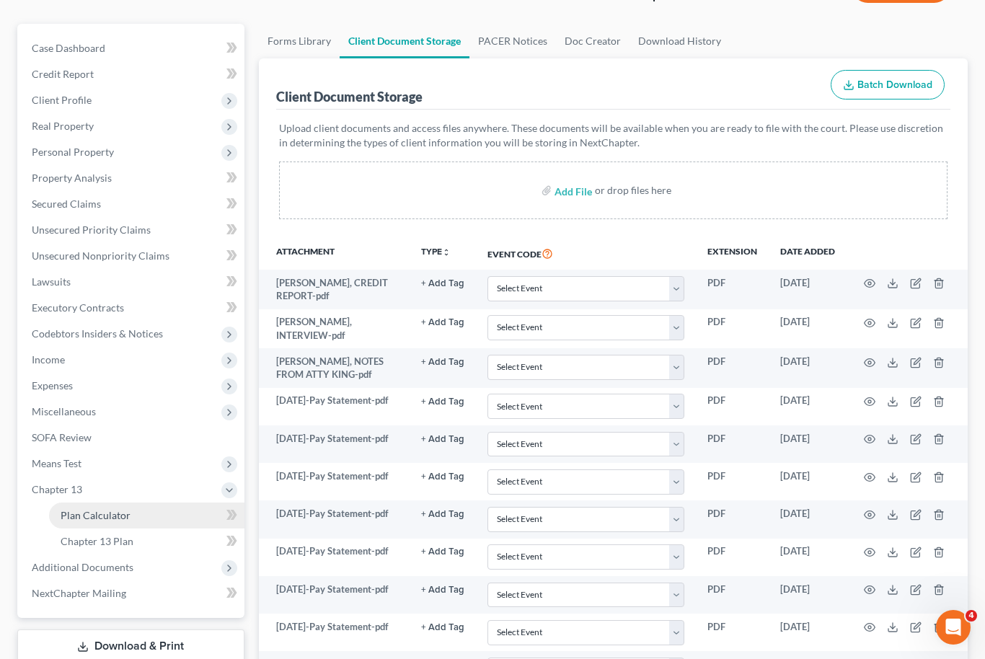
click at [119, 513] on span "Plan Calculator" at bounding box center [96, 515] width 70 height 12
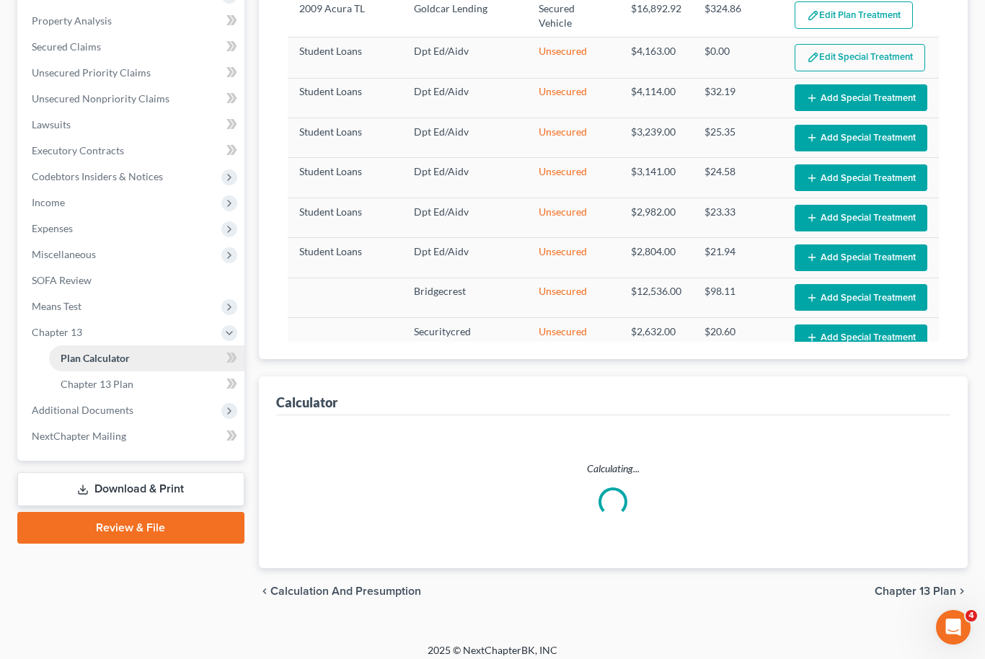
select select "51"
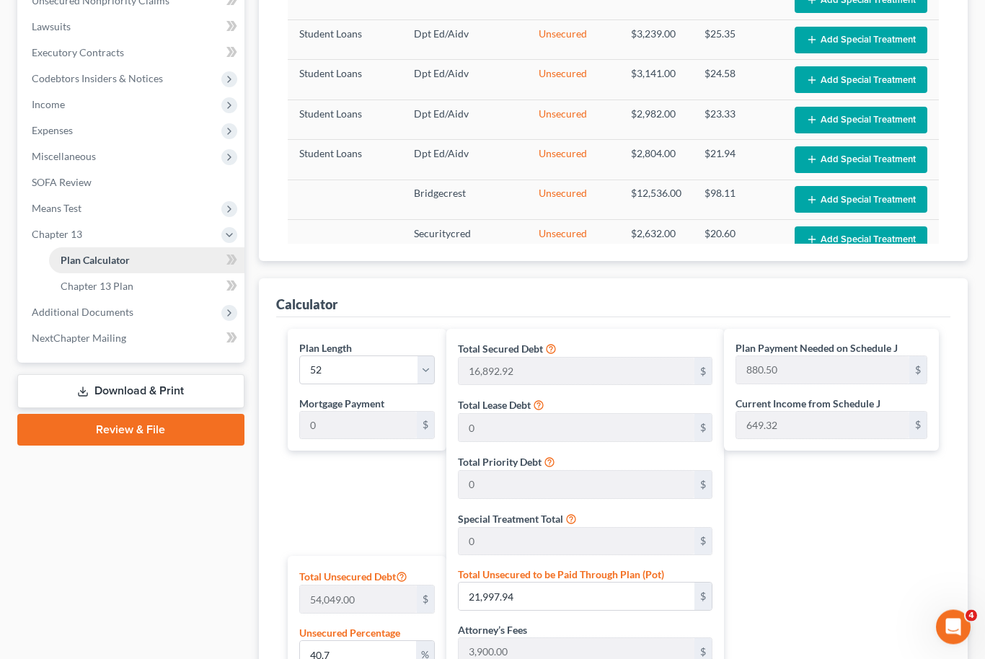
scroll to position [370, 0]
click at [425, 361] on select "1 2 3 4 5 6 7 8 9 10 11 12 13 14 15 16 17 18 19 20 21 22 23 24 25 26 27 28 29 3…" at bounding box center [367, 370] width 136 height 29
select select "59"
type input "763.10"
select select "59"
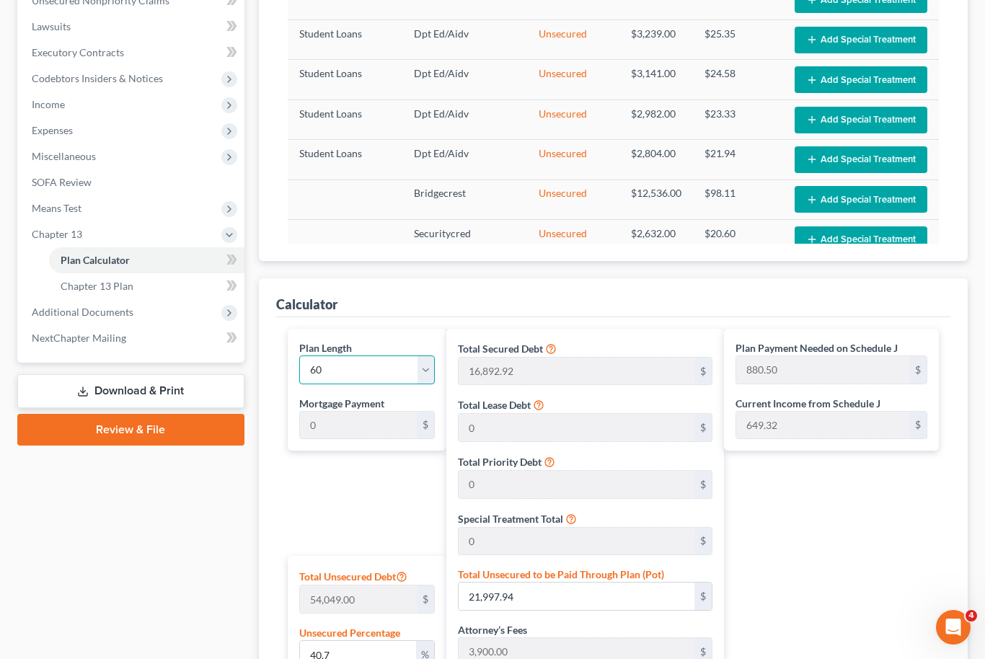
type input "763.10"
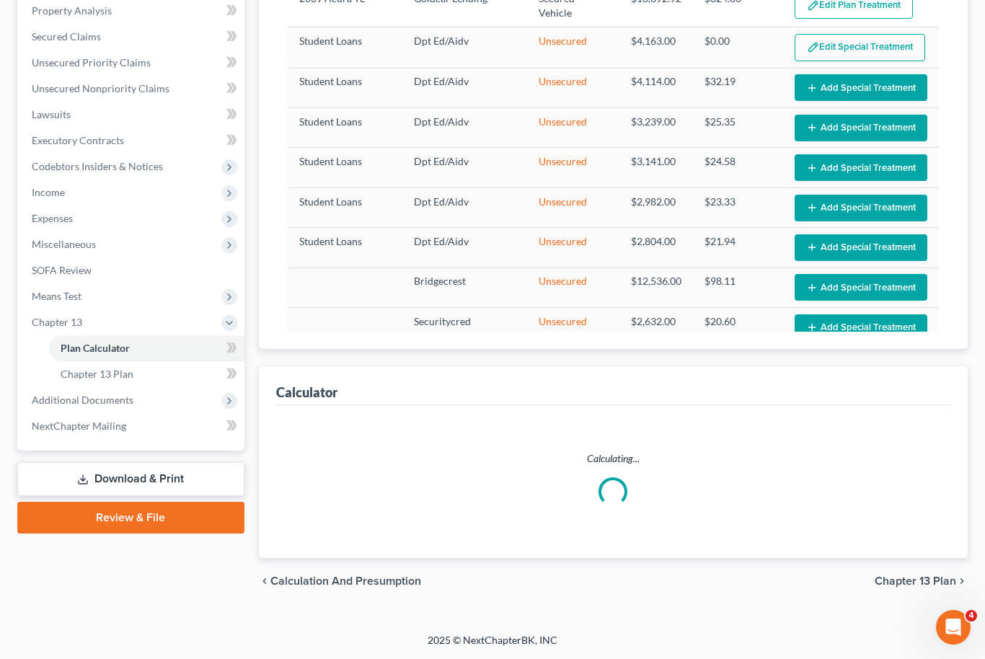
scroll to position [234, 0]
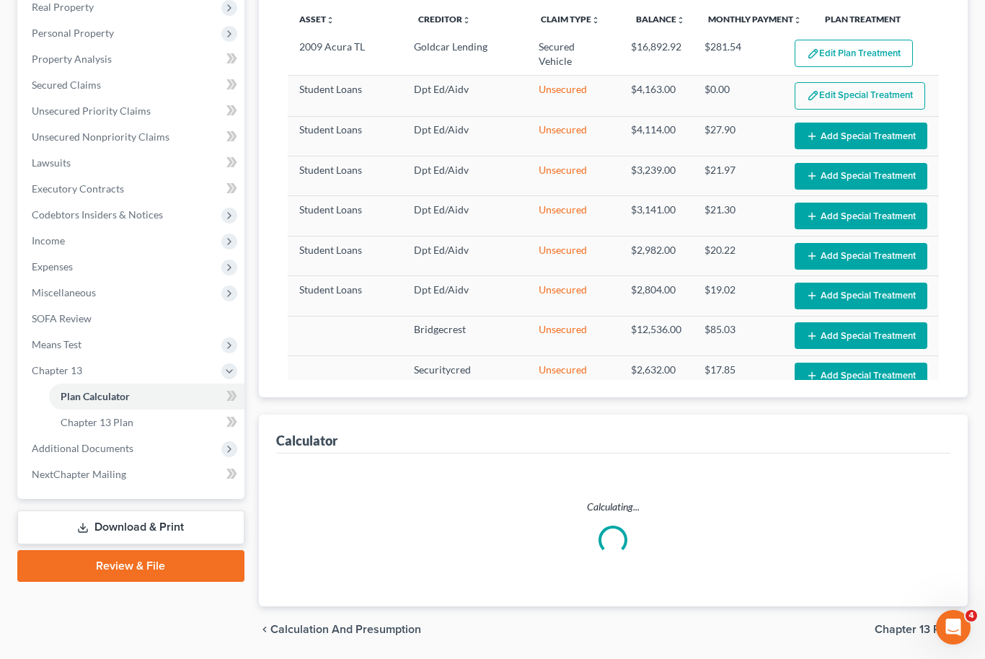
select select "59"
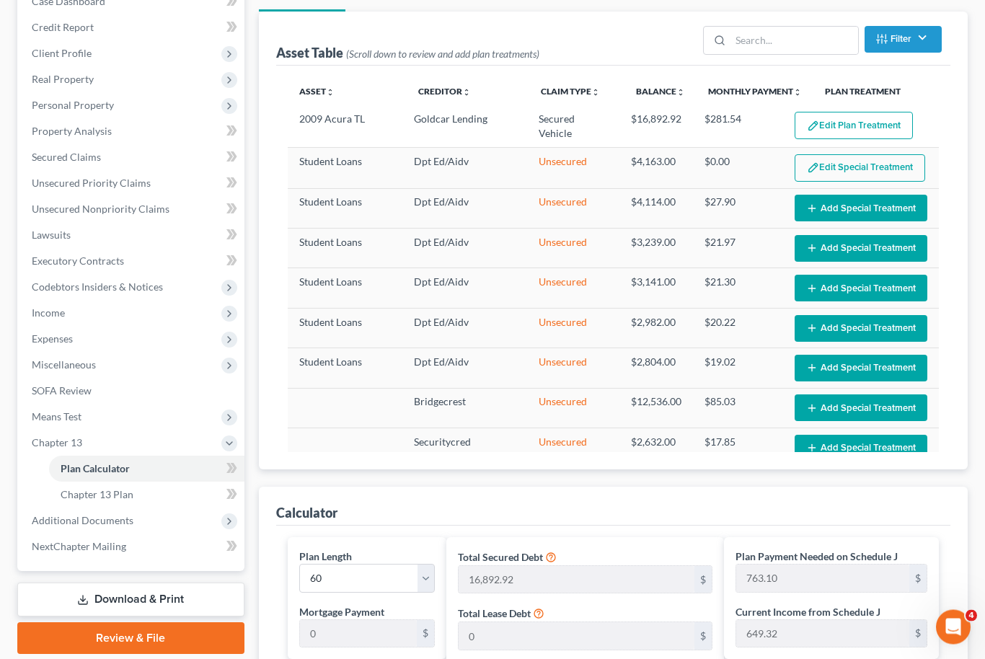
scroll to position [162, 0]
click at [426, 583] on select "1 2 3 4 5 6 7 8 9 10 11 12 13 14 15 16 17 18 19 20 21 22 23 24 25 26 27 28 29 3…" at bounding box center [367, 578] width 136 height 29
select select "58"
type input "776.03"
select select "58"
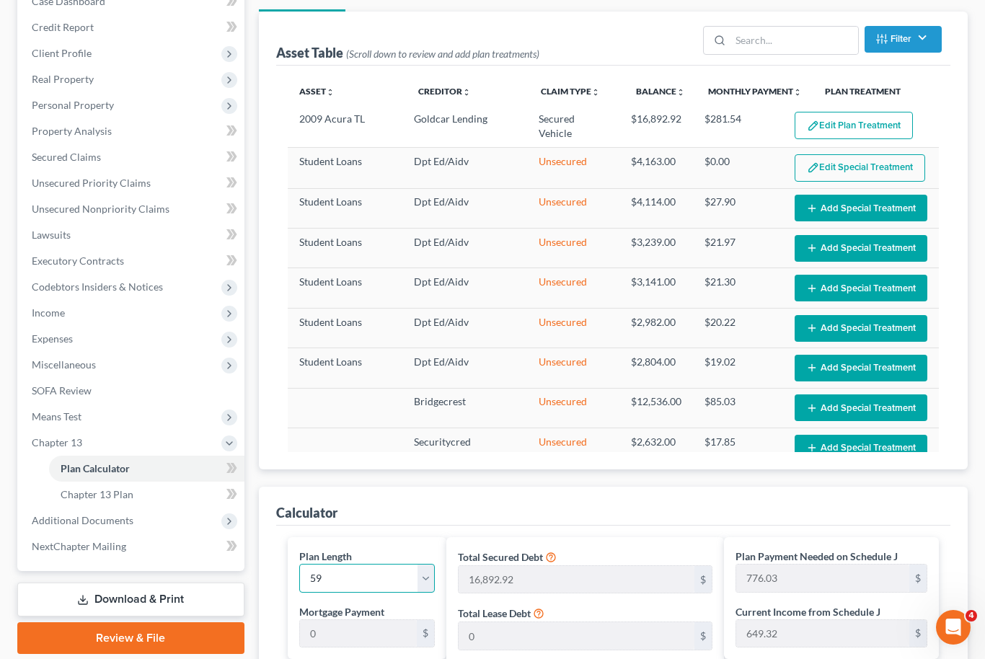
type input "776.03"
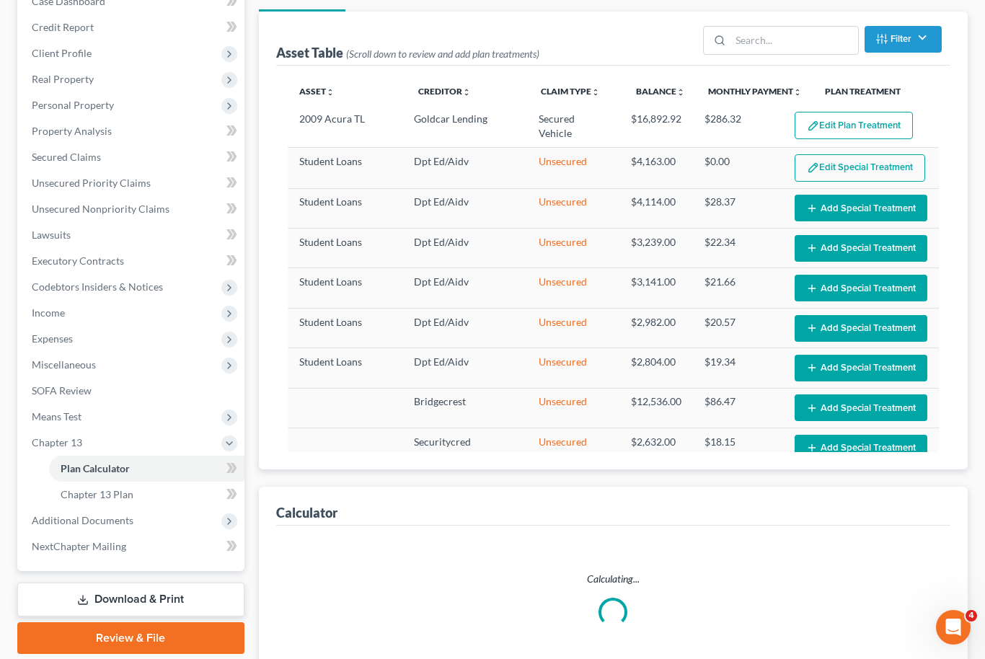
select select "58"
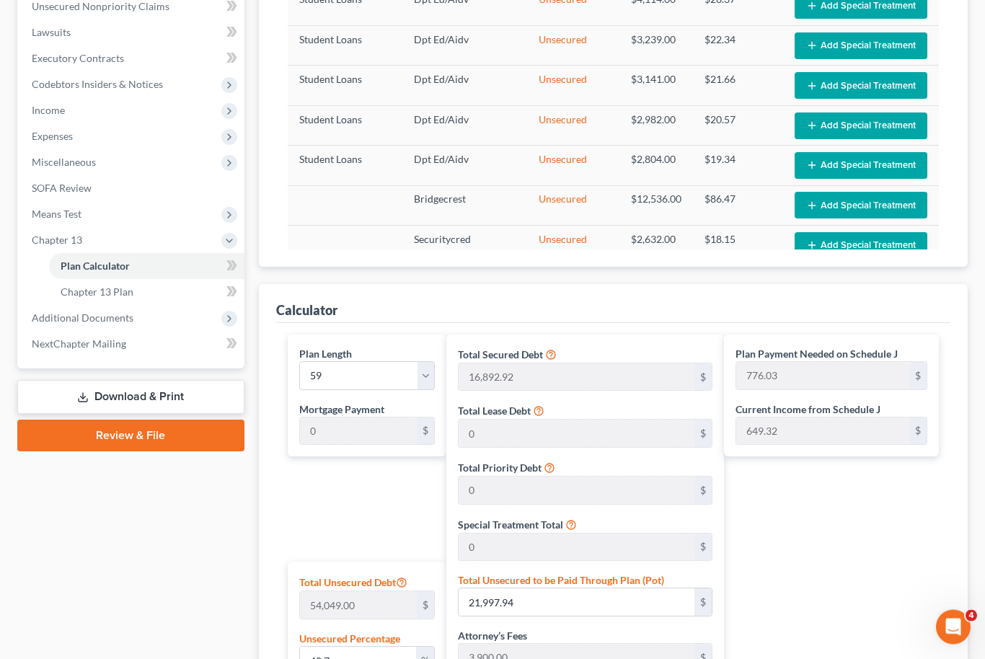
scroll to position [366, 0]
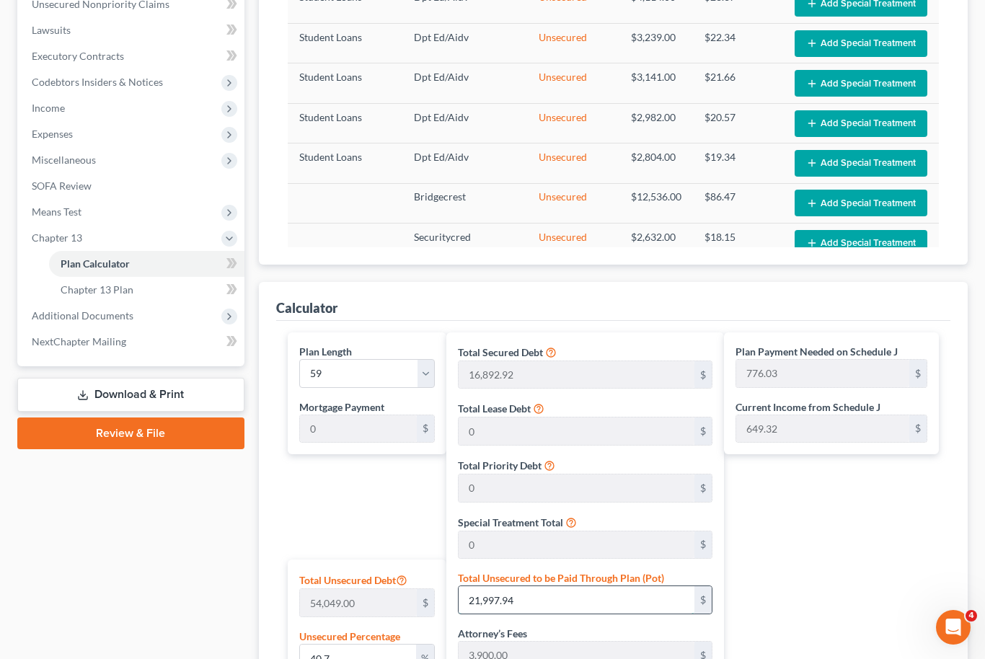
click at [526, 603] on input "21,997.94" at bounding box center [577, 599] width 236 height 27
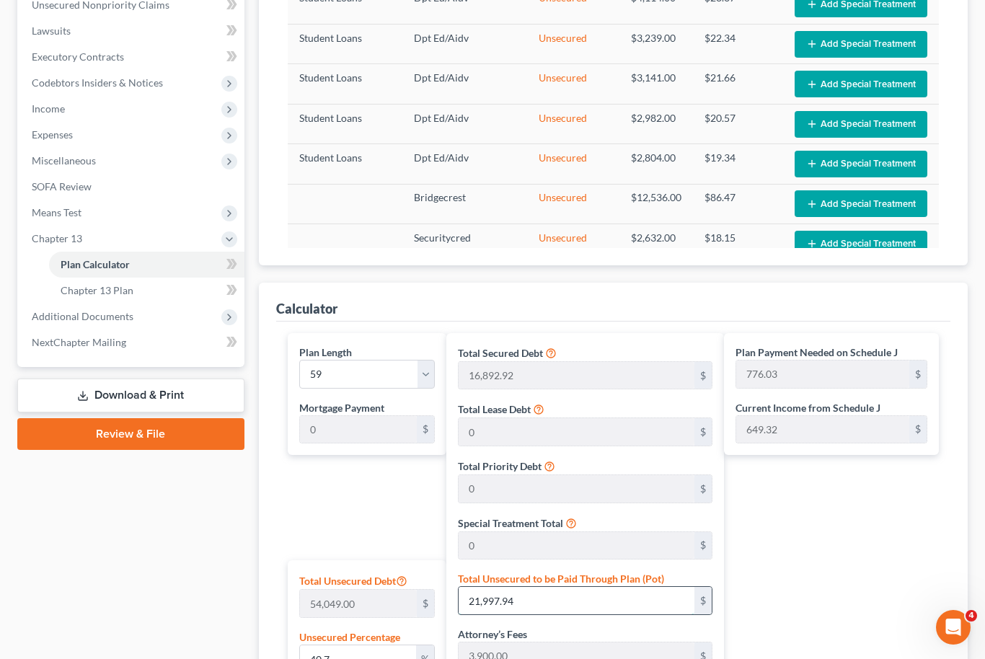
type input "0.0037003459823493497"
type input "2"
type input "20,794.92"
type input "1,455.64"
type input "22,250.56"
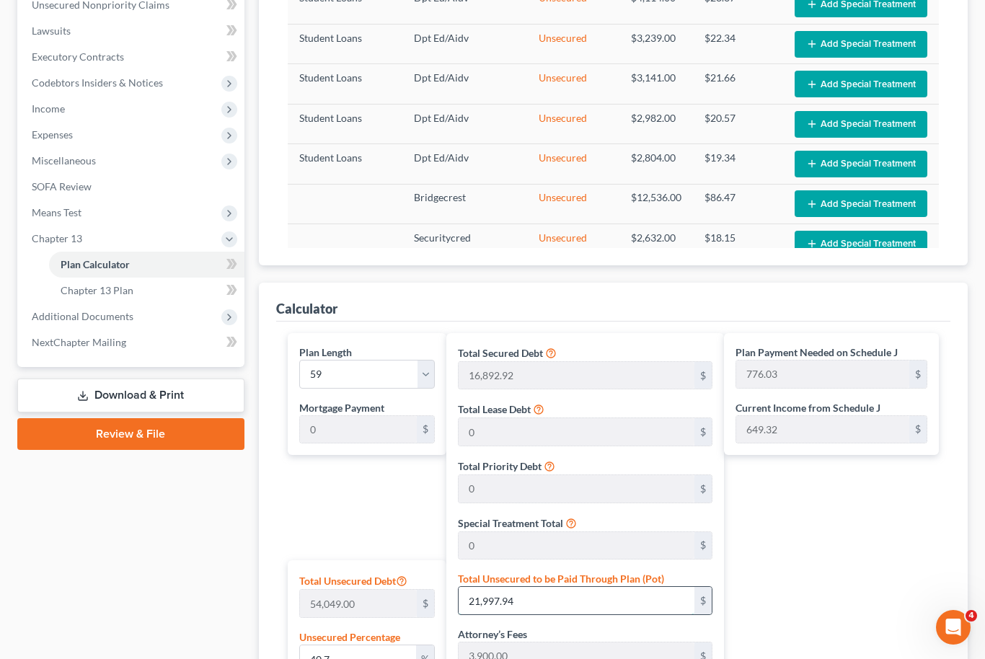
type input "377.12"
type input "0.044404151788192195"
type input "24"
type input "20,816.92"
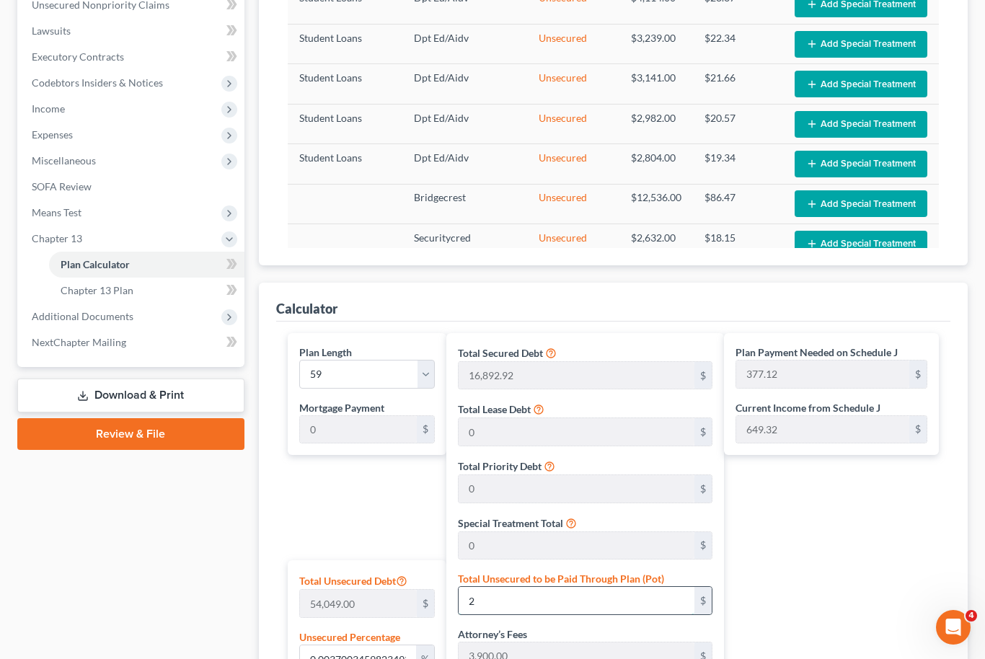
type input "1,457.18"
type input "22,274.10"
type input "377.52"
type input "0.4477418638642713"
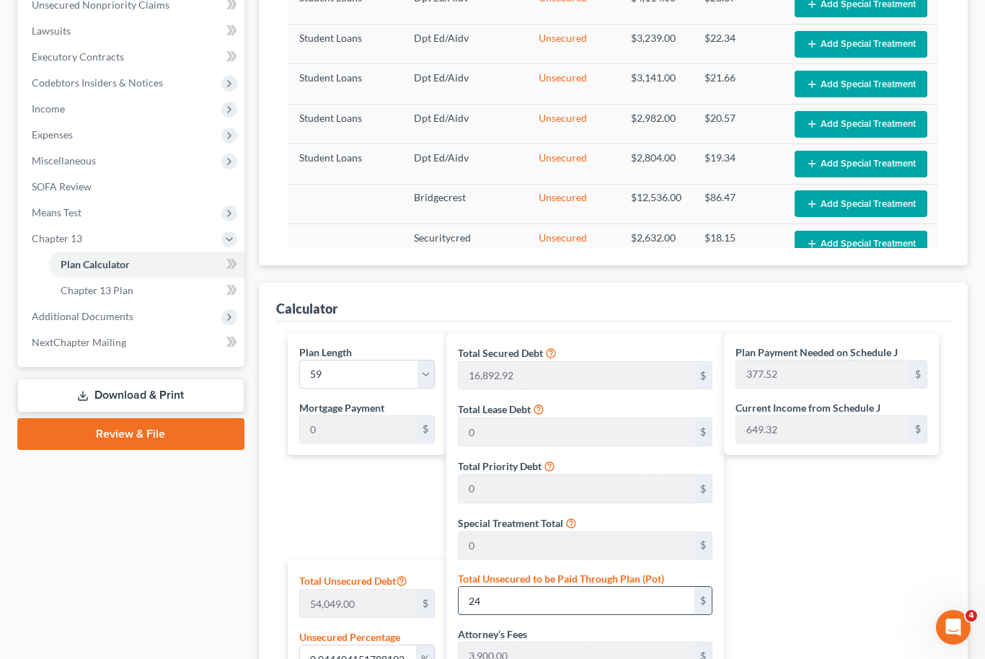
type input "242"
type input "21,034.92"
type input "1,472.44"
type input "22,507.36"
type input "381.48"
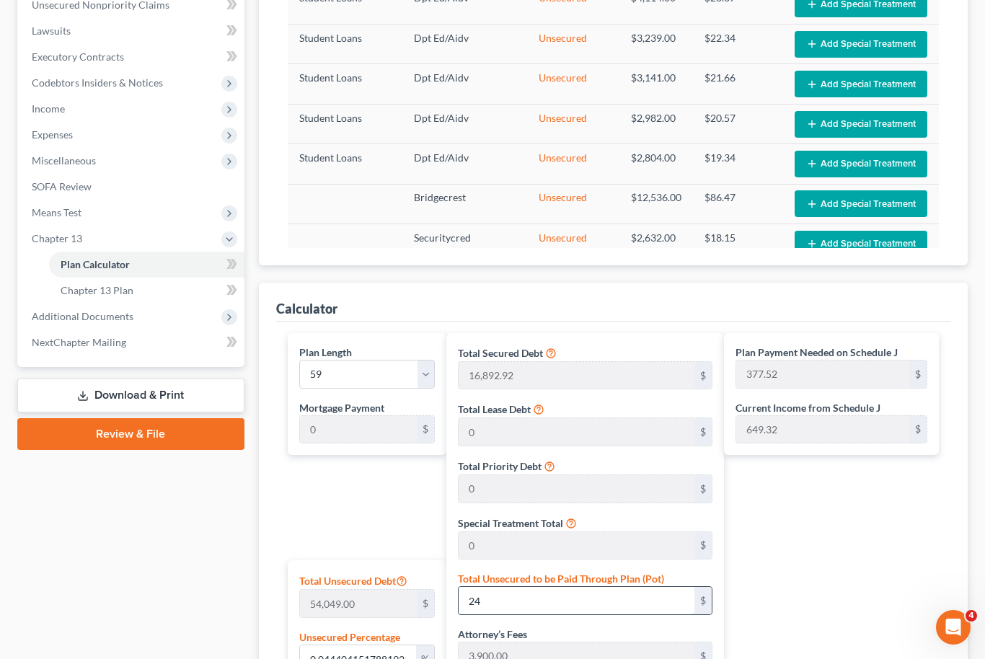
type input "381.48"
type input "4.488519676589761"
type input "2426"
type input "23,218.92"
type input "1,625.32"
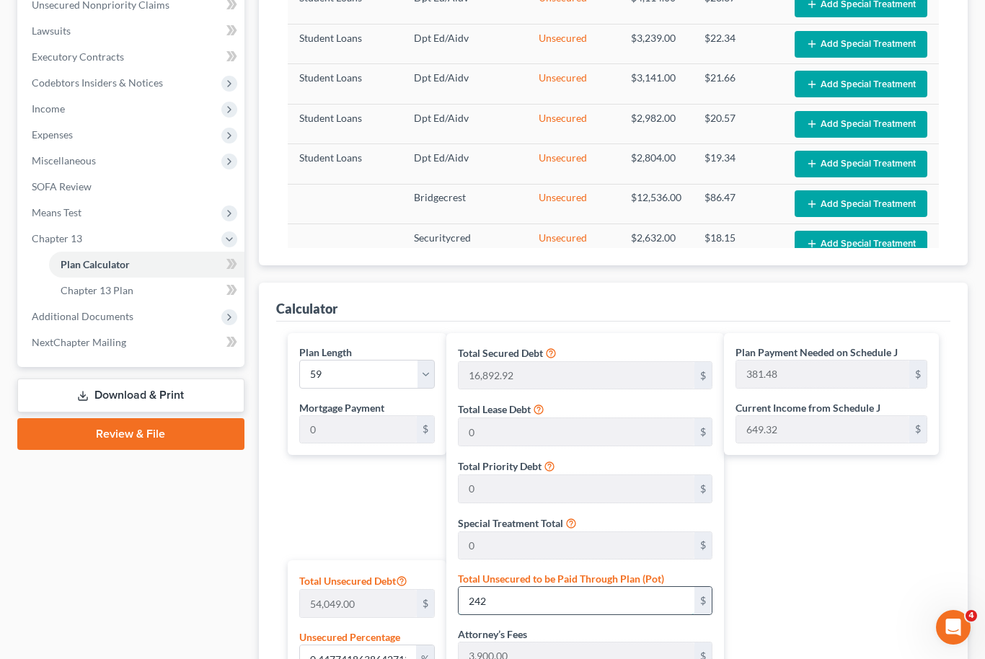
type input "24,844.24"
type input "421.08"
type input "2,426"
type input "44.88889711187996"
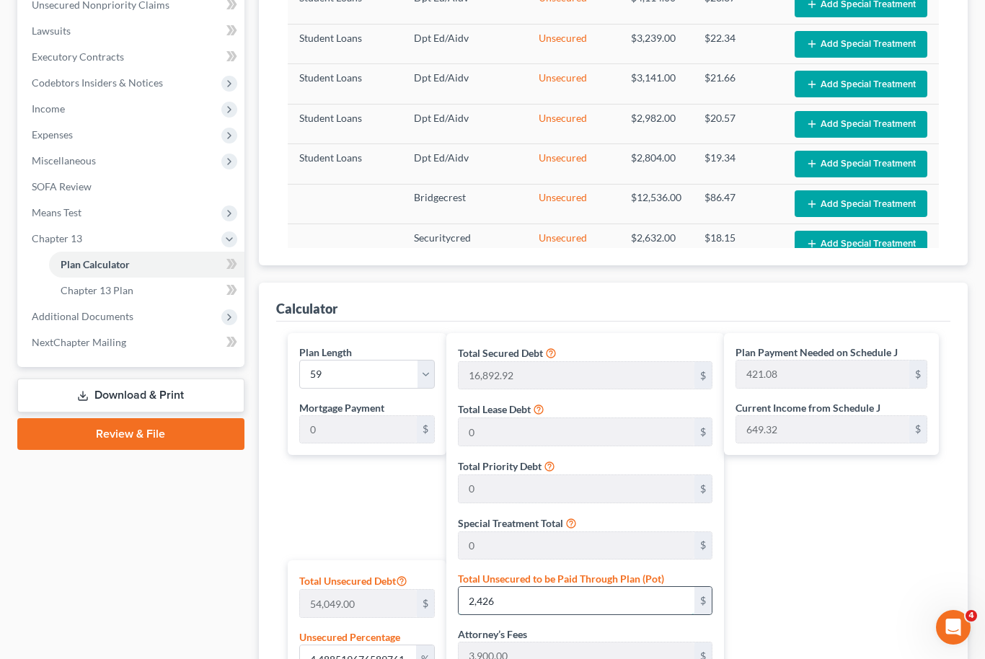
type input "2,4262"
type input "45,054.92"
type input "3,153.84"
type input "48,208.76"
type input "817.09"
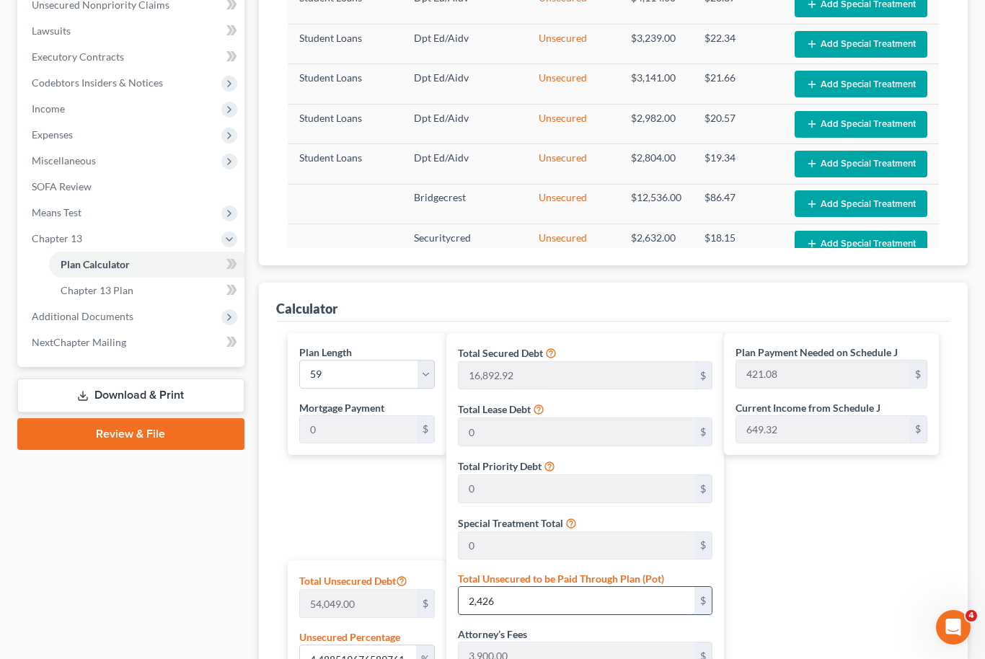
type input "817.09"
type input "24,262"
click at [378, 511] on div "Plan Length 1 2 3 4 5 6 7 8 9 10 11 12 13 14 15 16 17 18 19 20 21 22 23 24 25 2…" at bounding box center [364, 626] width 167 height 586
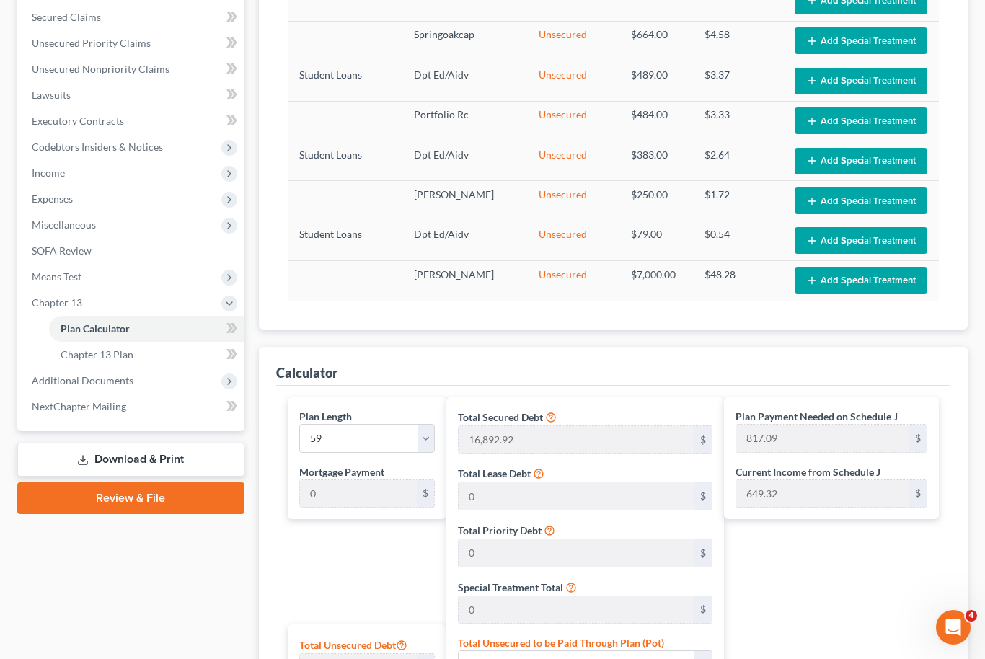
scroll to position [627, 0]
click at [93, 356] on span "Chapter 13 Plan" at bounding box center [97, 354] width 73 height 12
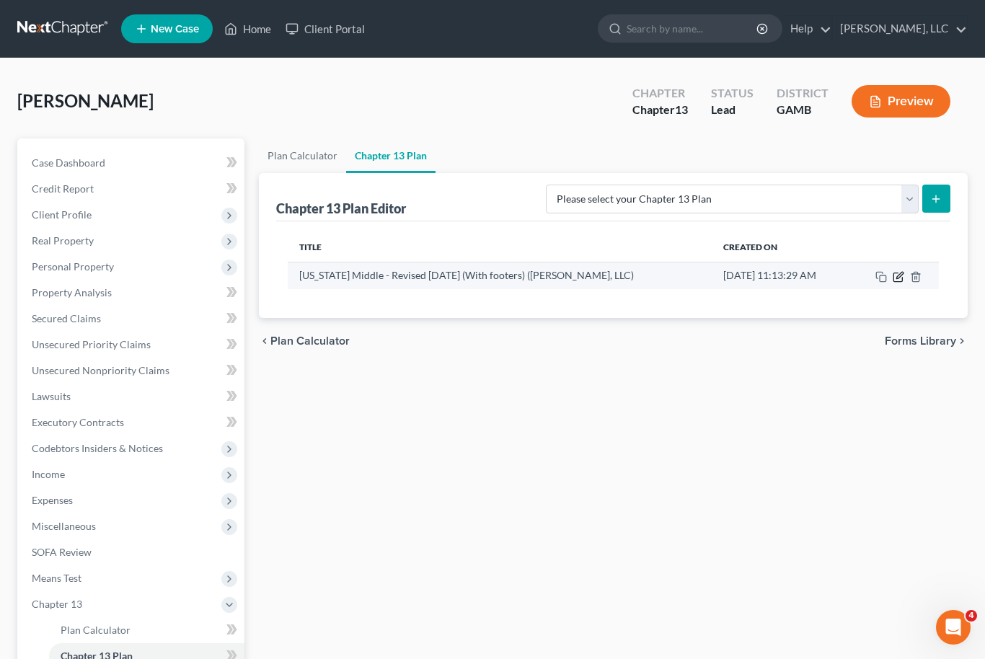
click at [901, 281] on icon "button" at bounding box center [899, 277] width 12 height 12
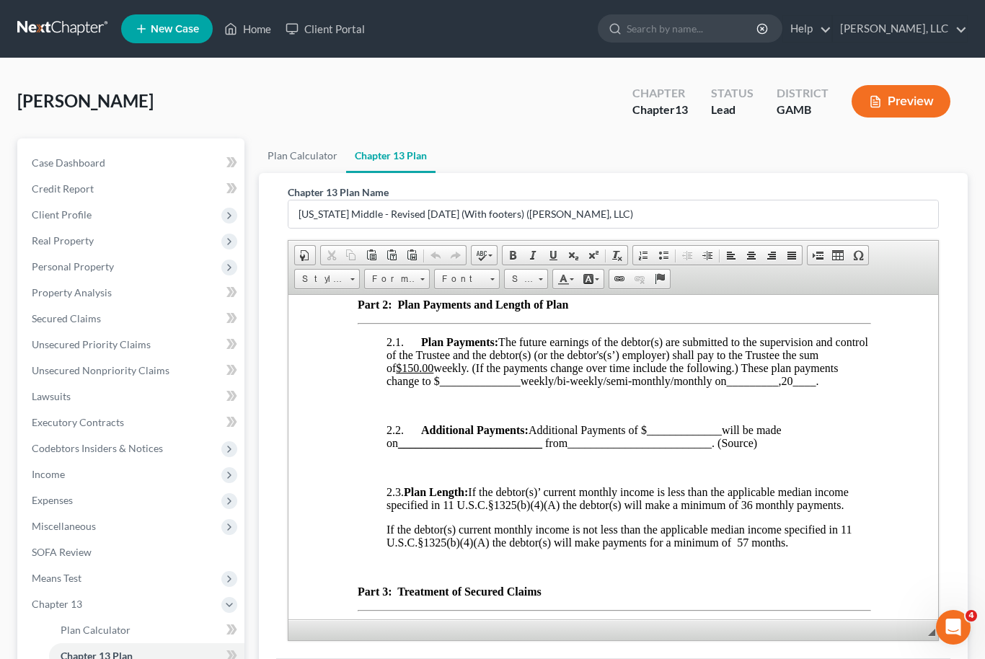
scroll to position [1343, 0]
click at [394, 387] on span "Plan Payments: The future earnings of the debtor(s) are submitted to the superv…" at bounding box center [627, 360] width 482 height 51
click at [410, 374] on u "$150.00" at bounding box center [413, 367] width 37 height 12
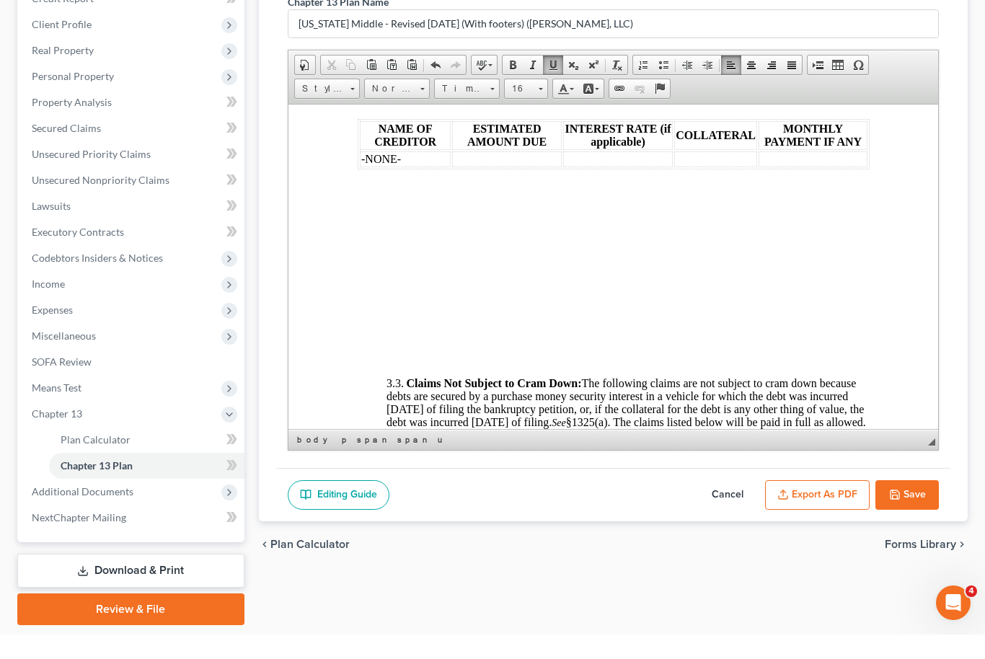
scroll to position [211, 0]
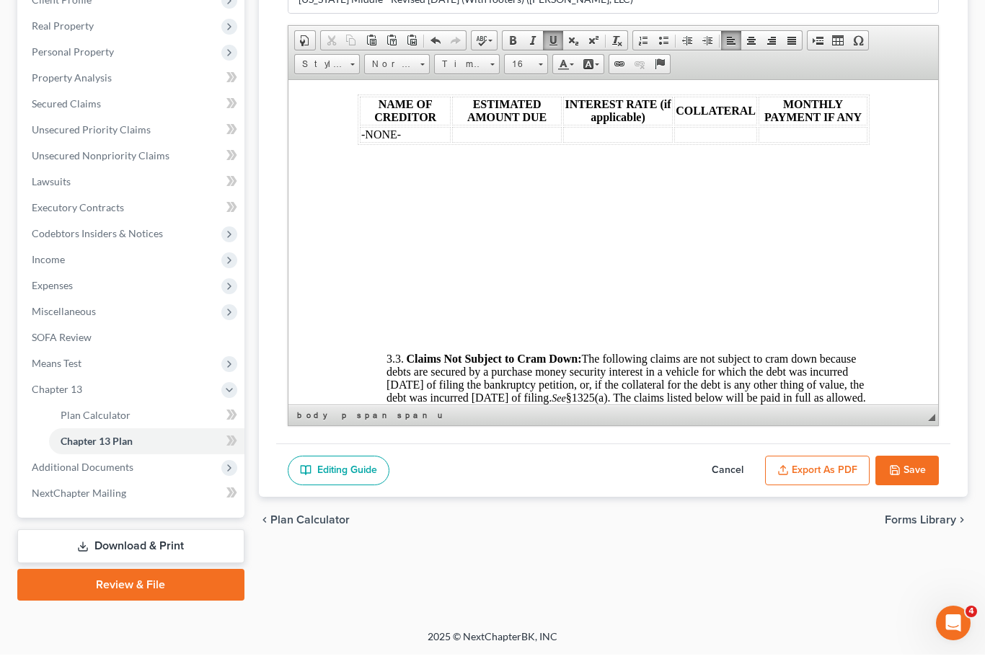
click at [831, 477] on button "Export as PDF" at bounding box center [817, 475] width 105 height 30
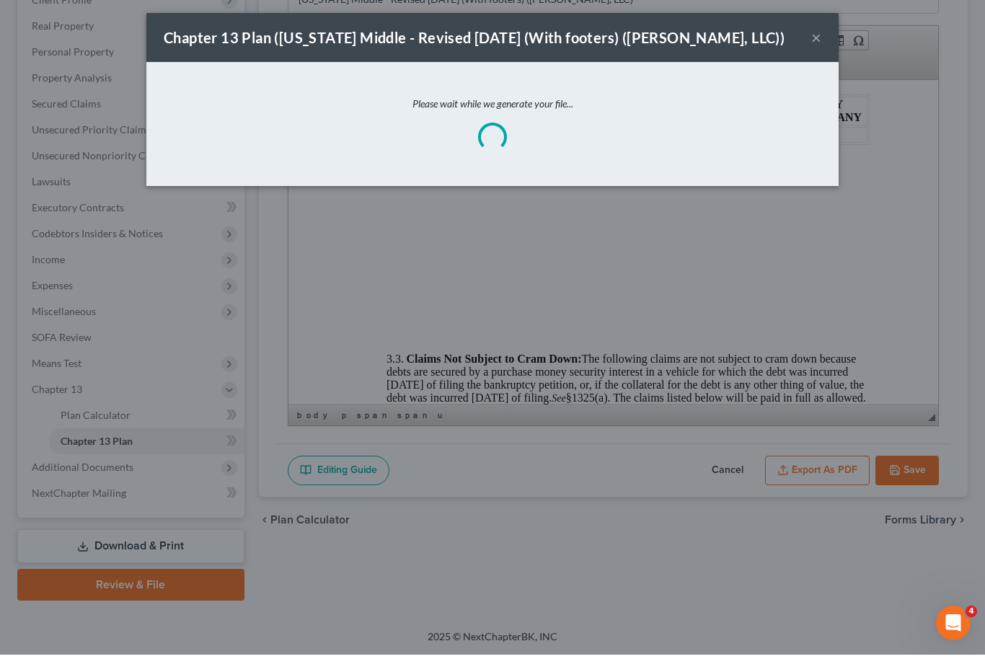
scroll to position [163, 0]
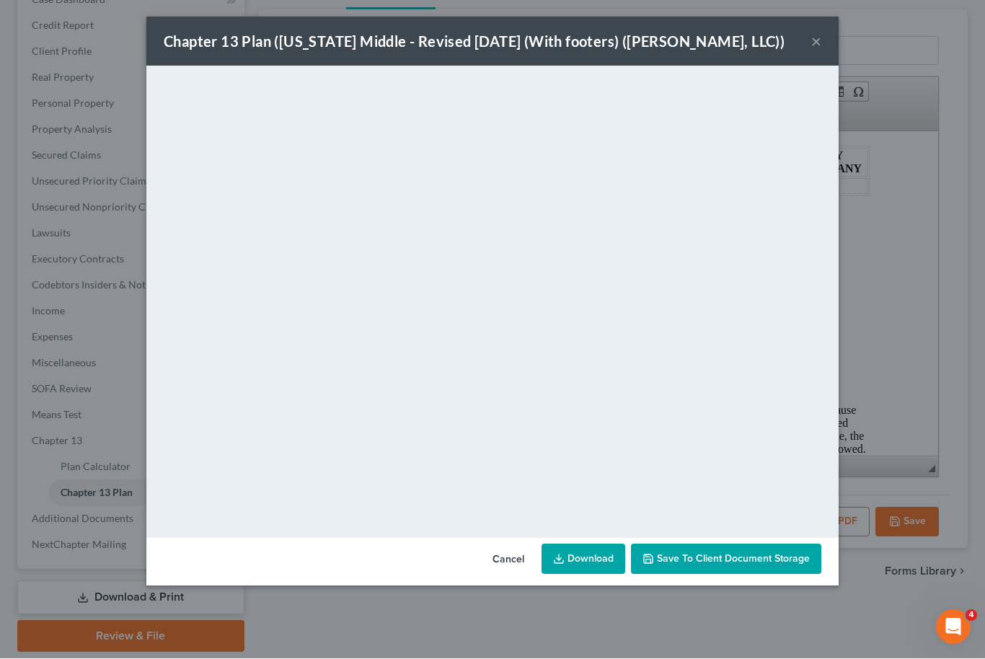
click at [756, 560] on span "Save to Client Document Storage" at bounding box center [733, 559] width 153 height 12
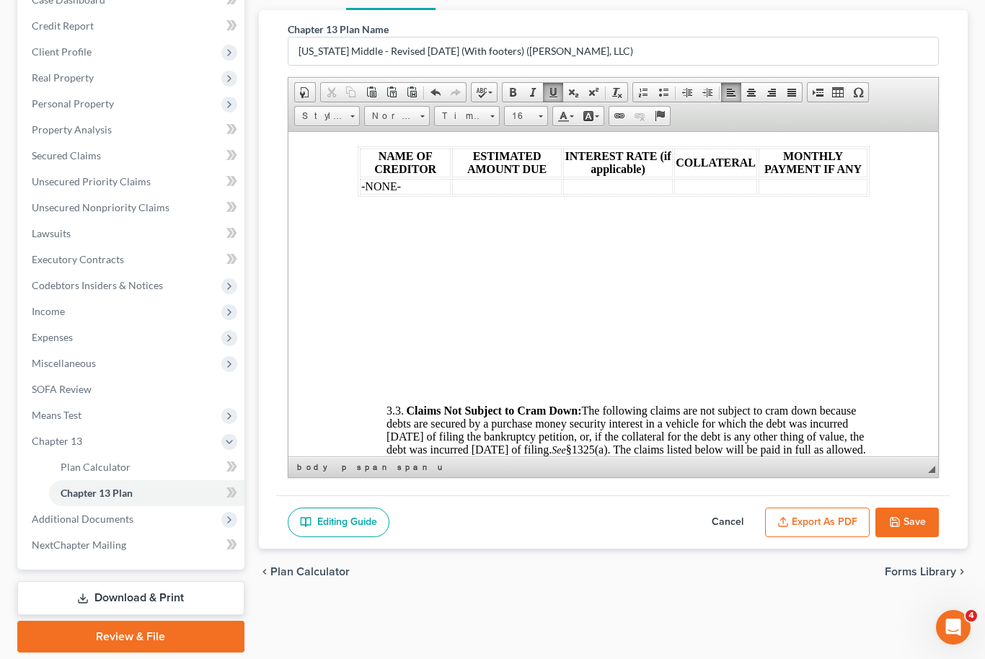
click at [915, 516] on button "Save" at bounding box center [906, 523] width 63 height 30
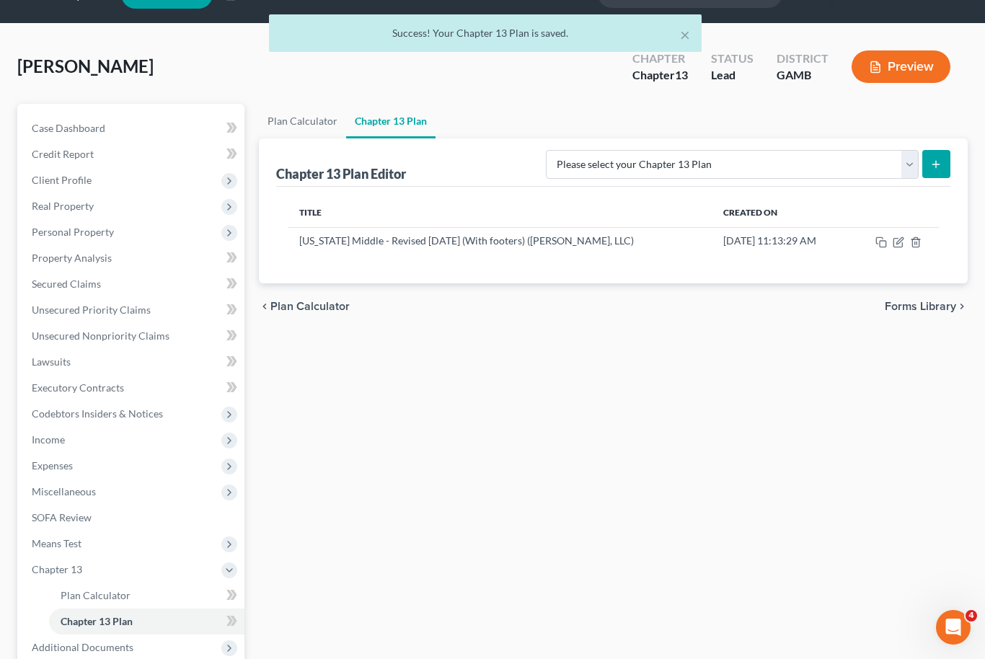
scroll to position [0, 0]
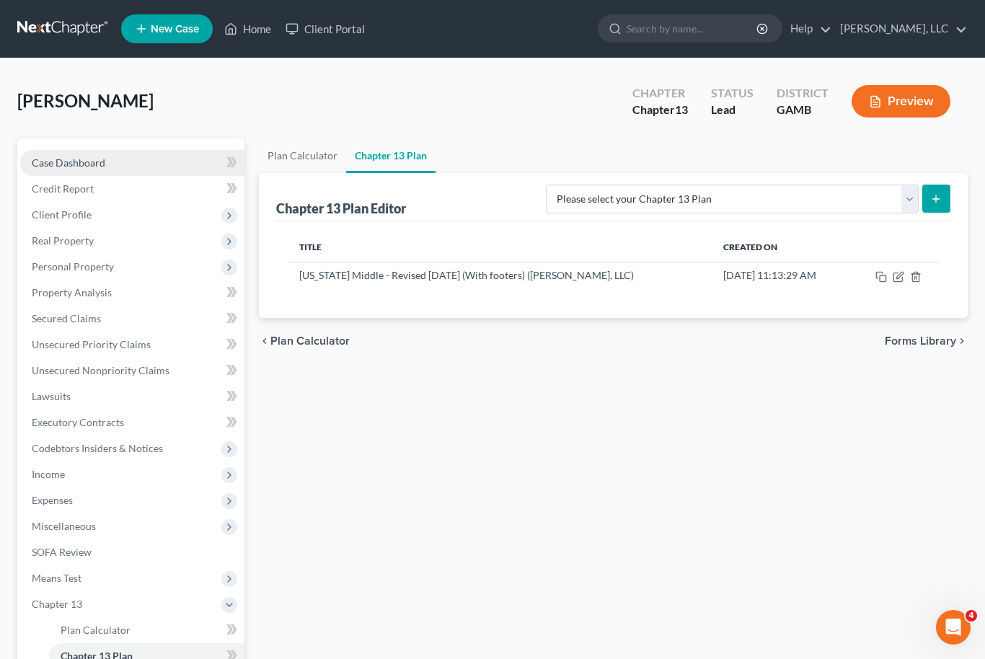
click at [84, 156] on span "Case Dashboard" at bounding box center [69, 162] width 74 height 12
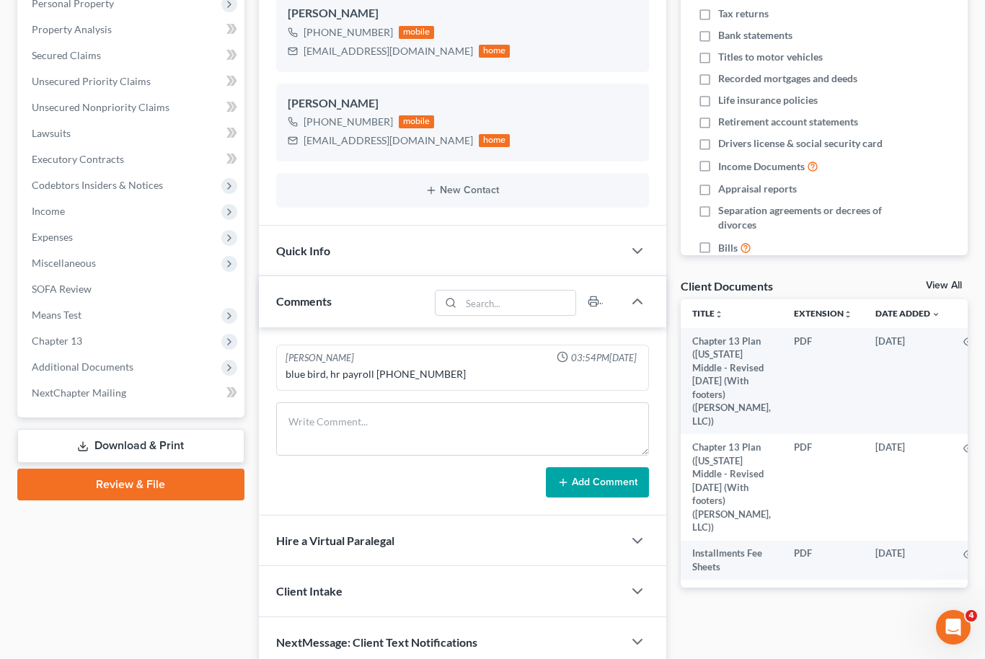
scroll to position [275, 0]
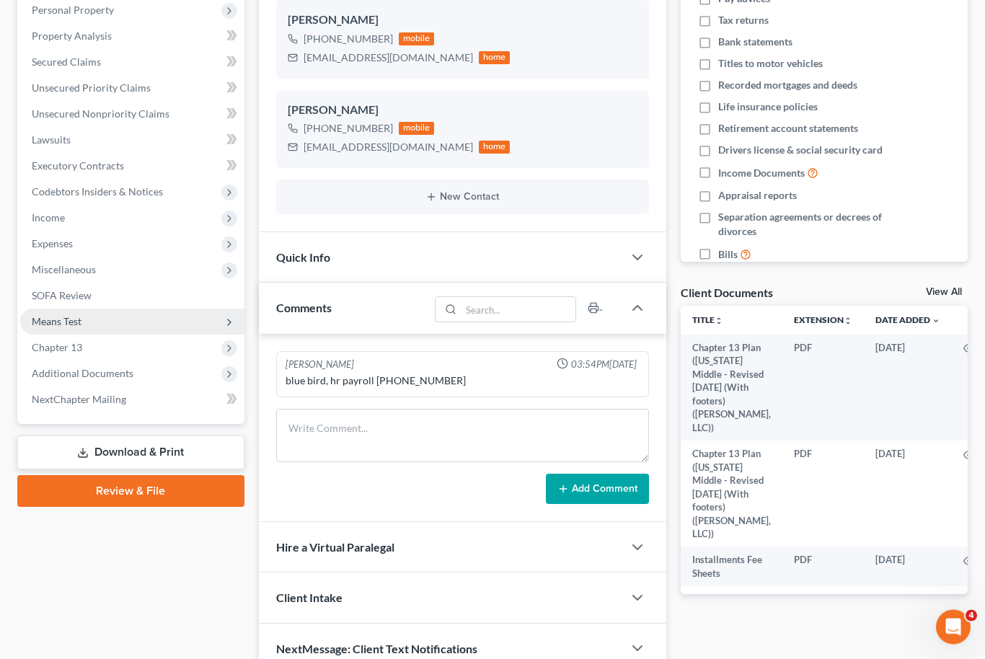
click at [130, 332] on span "Means Test" at bounding box center [132, 322] width 224 height 26
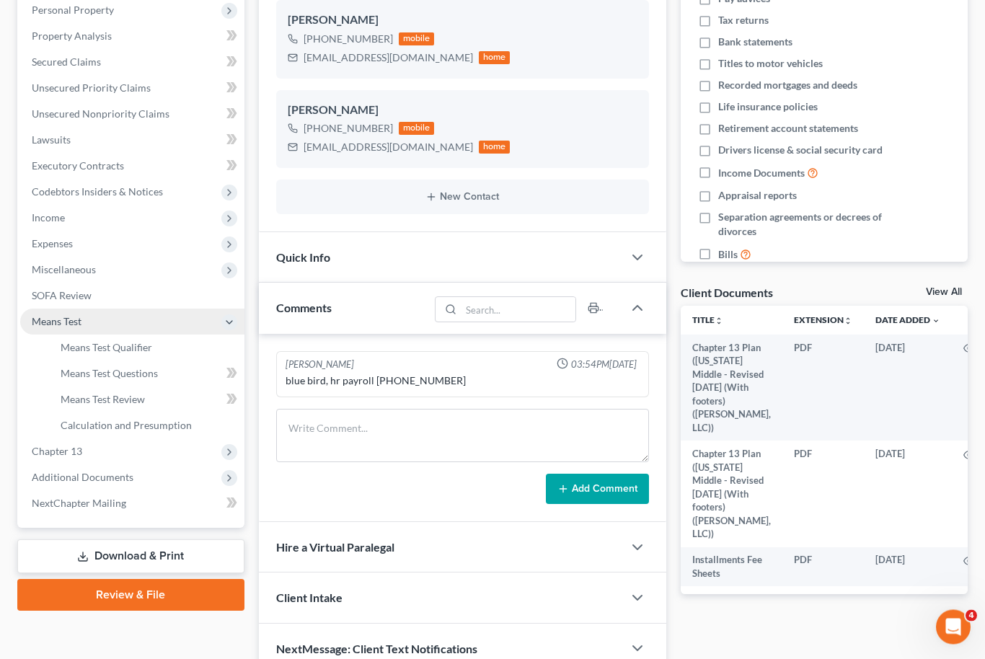
scroll to position [257, 0]
click at [146, 447] on span "Chapter 13" at bounding box center [132, 451] width 224 height 26
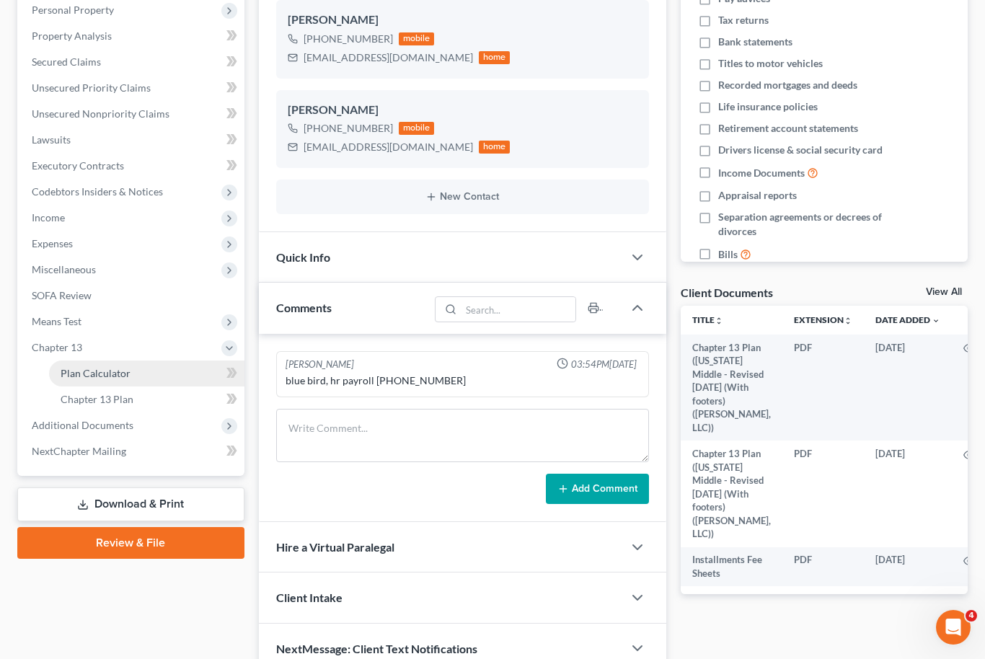
click at [137, 372] on link "Plan Calculator" at bounding box center [146, 374] width 195 height 26
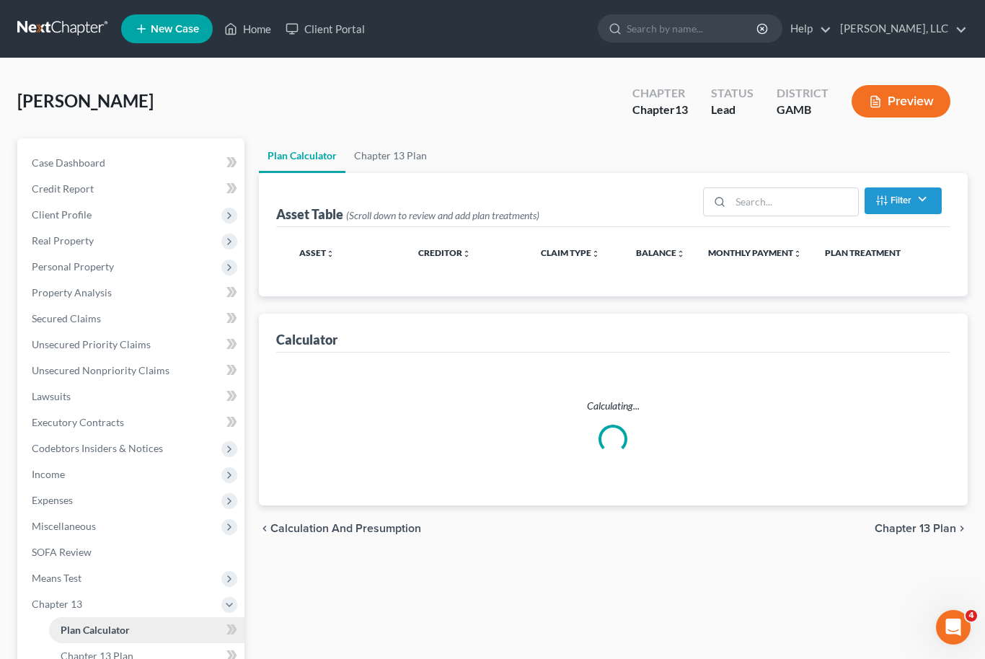
select select "58"
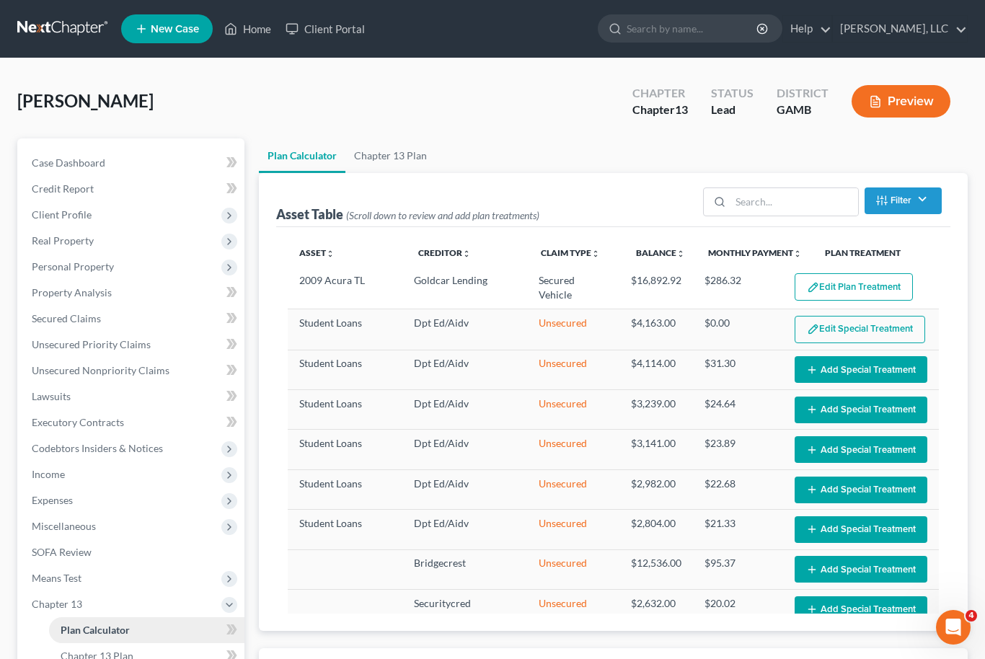
select select "58"
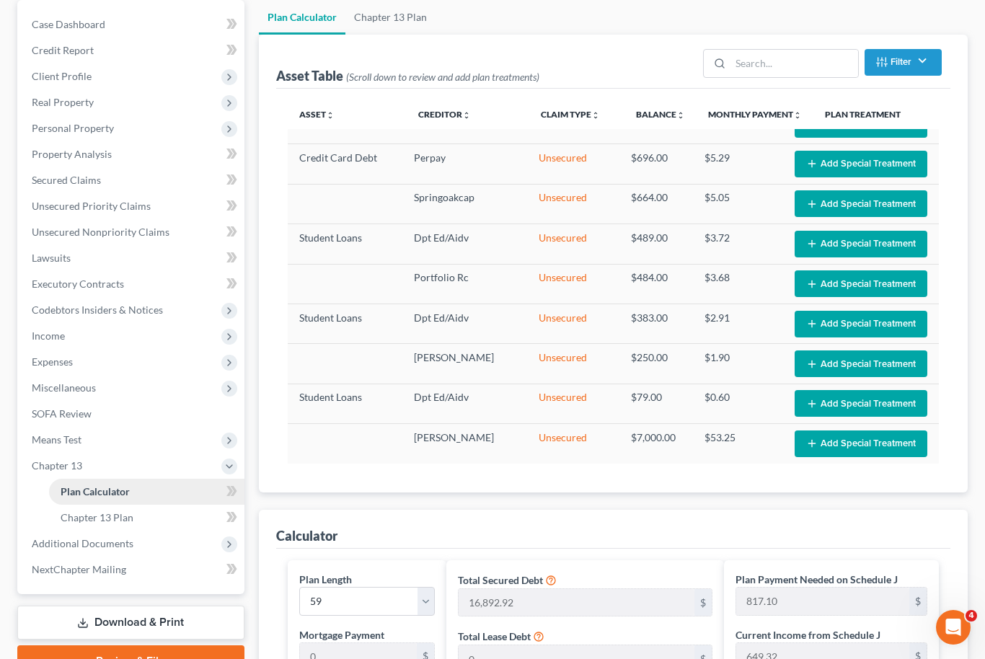
scroll to position [138, 0]
click at [67, 416] on span "SOFA Review" at bounding box center [62, 414] width 60 height 12
